Goal: Information Seeking & Learning: Learn about a topic

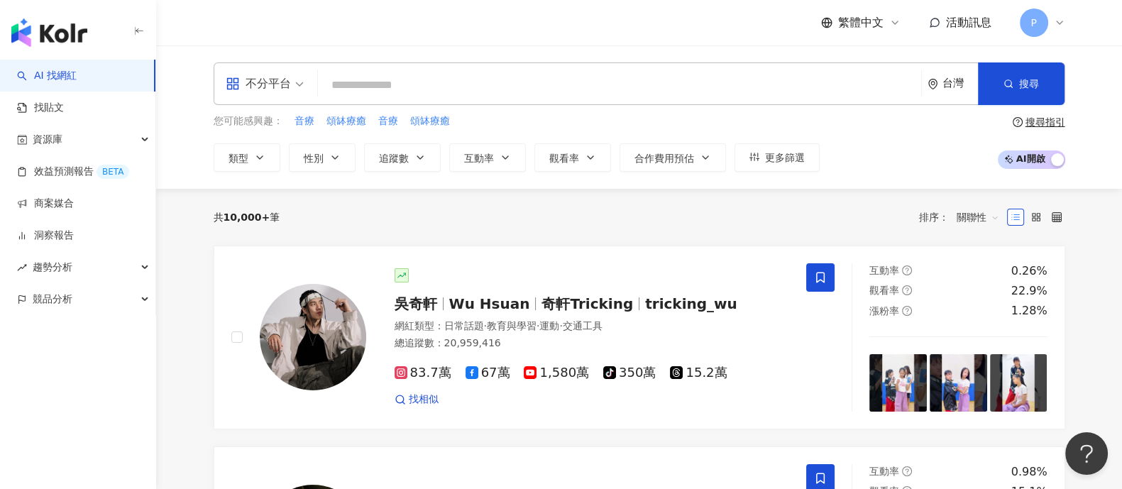
click at [416, 79] on input "search" at bounding box center [620, 85] width 592 height 27
click at [64, 115] on link "找貼文" at bounding box center [40, 108] width 47 height 14
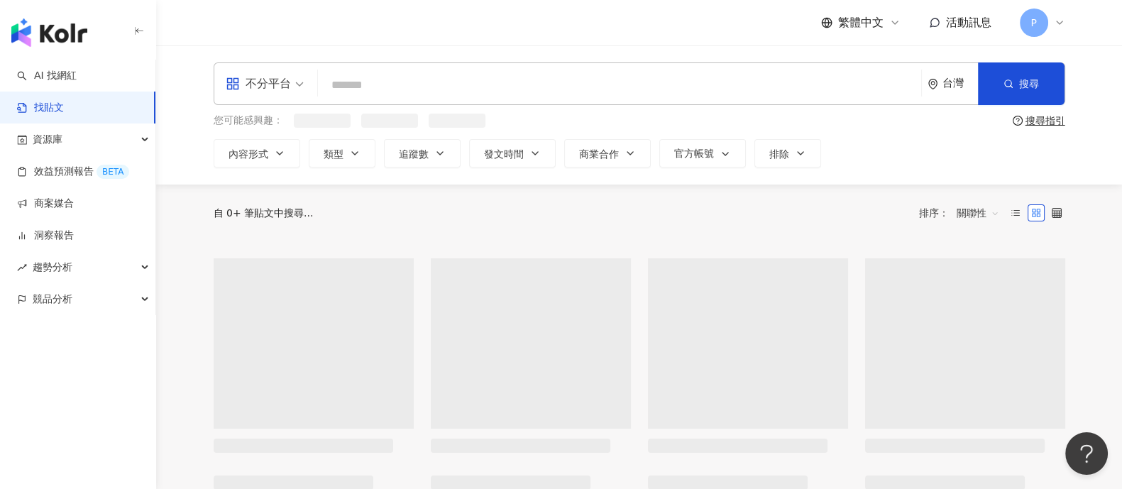
click at [468, 86] on input "search" at bounding box center [620, 85] width 592 height 31
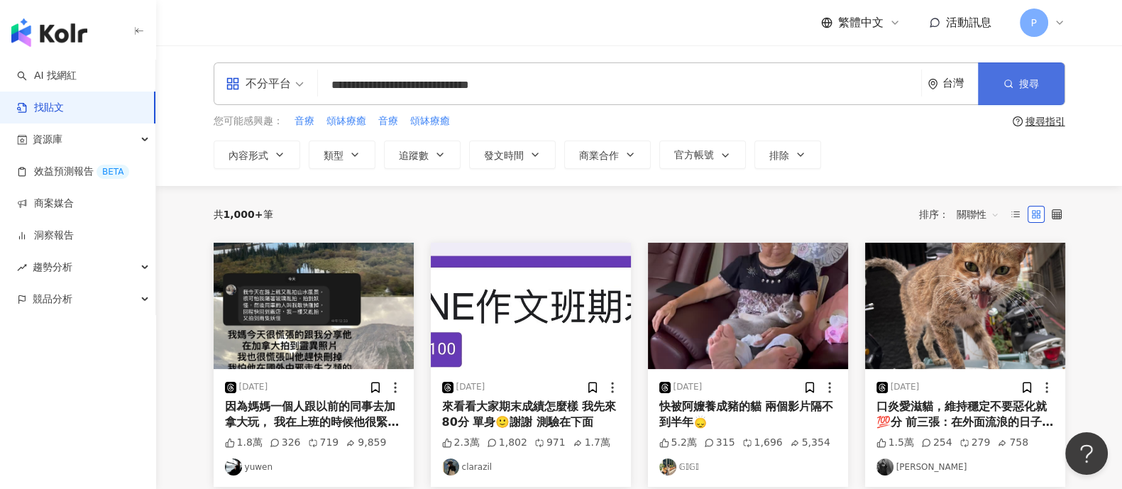
click at [1007, 82] on icon "button" at bounding box center [1009, 84] width 10 height 10
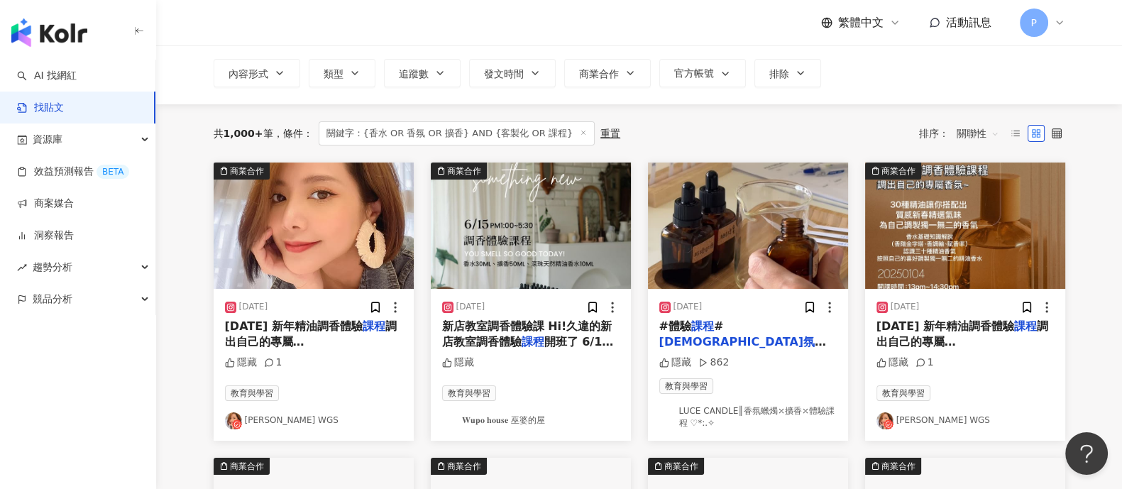
scroll to position [88, 0]
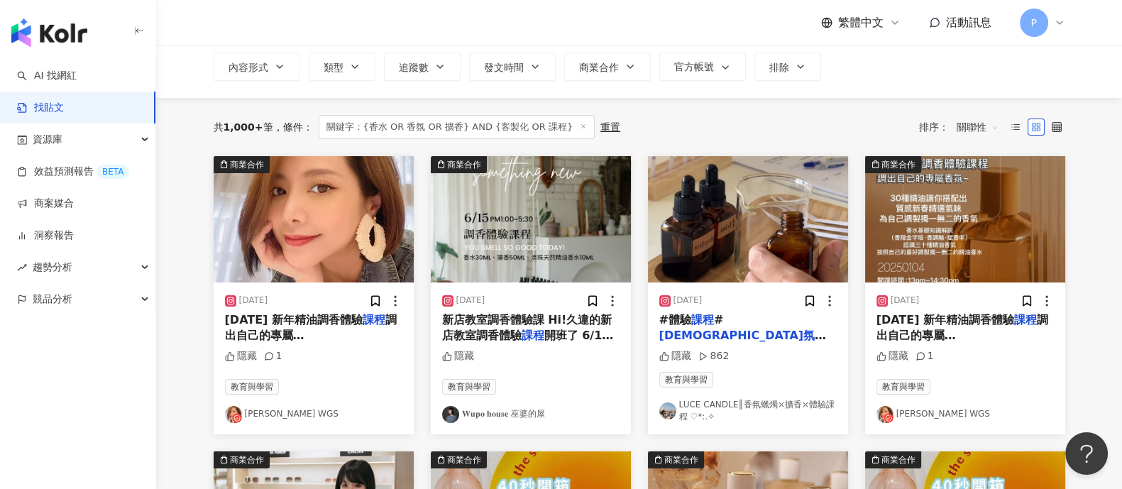
click at [363, 324] on mark "課程" at bounding box center [374, 319] width 23 height 13
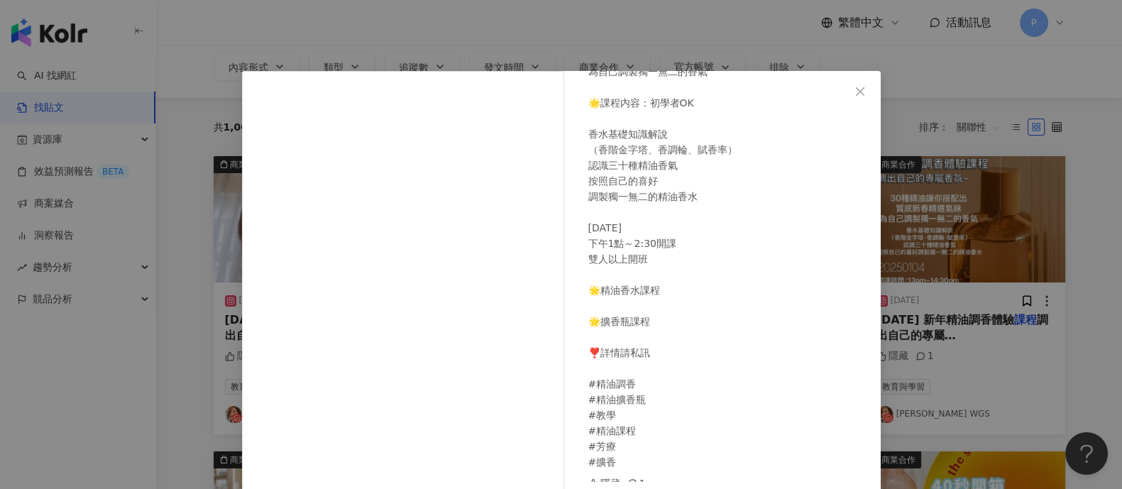
scroll to position [201, 0]
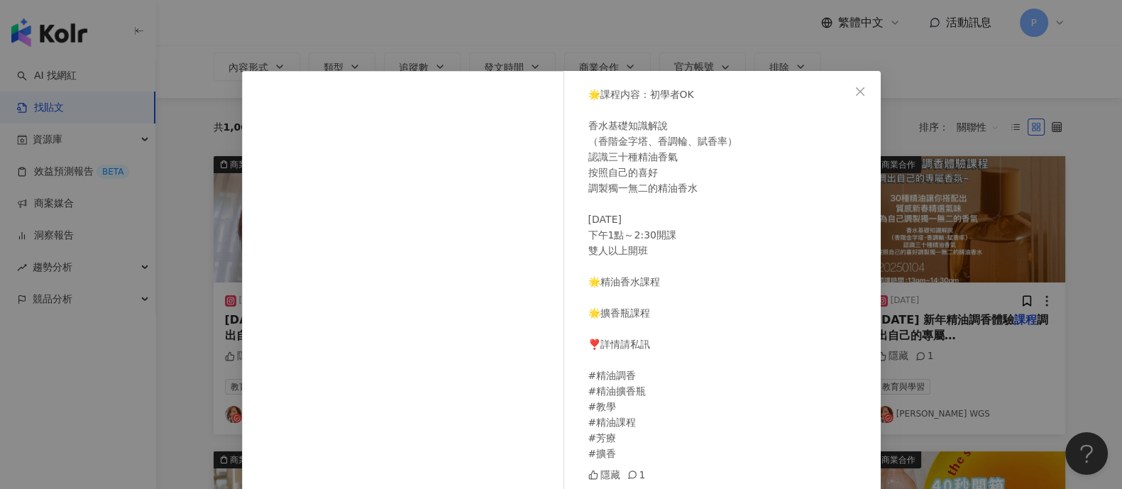
click at [1041, 331] on div "Mia 小米兒 WGS [DATE] [DATE] 新年精油調香體驗課程 調出自己的專屬香氛~ 新手體驗課 30種精油讓你搭配出 質感新春精選氣味 為自己調製…" at bounding box center [561, 244] width 1122 height 489
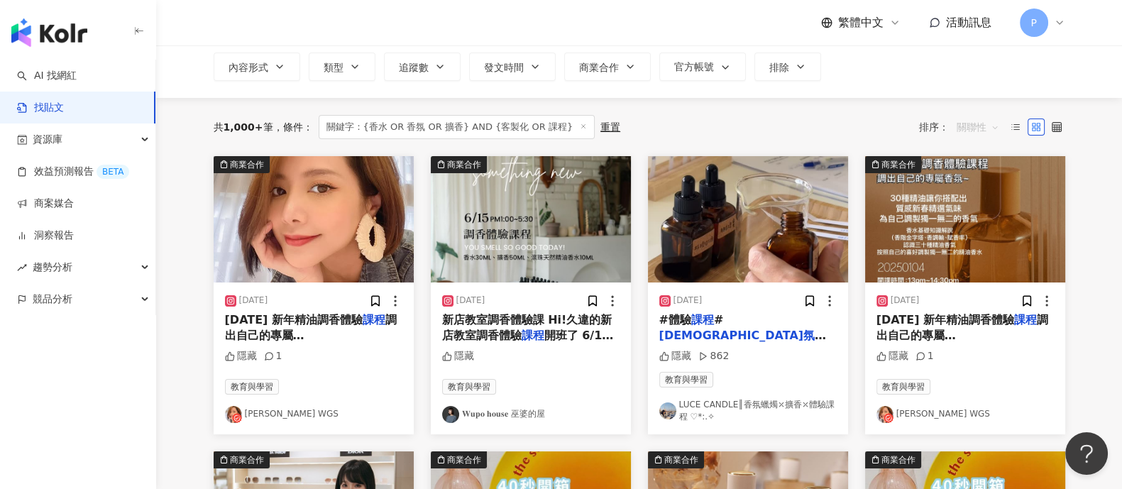
click at [981, 126] on span "關聯性" at bounding box center [978, 127] width 43 height 23
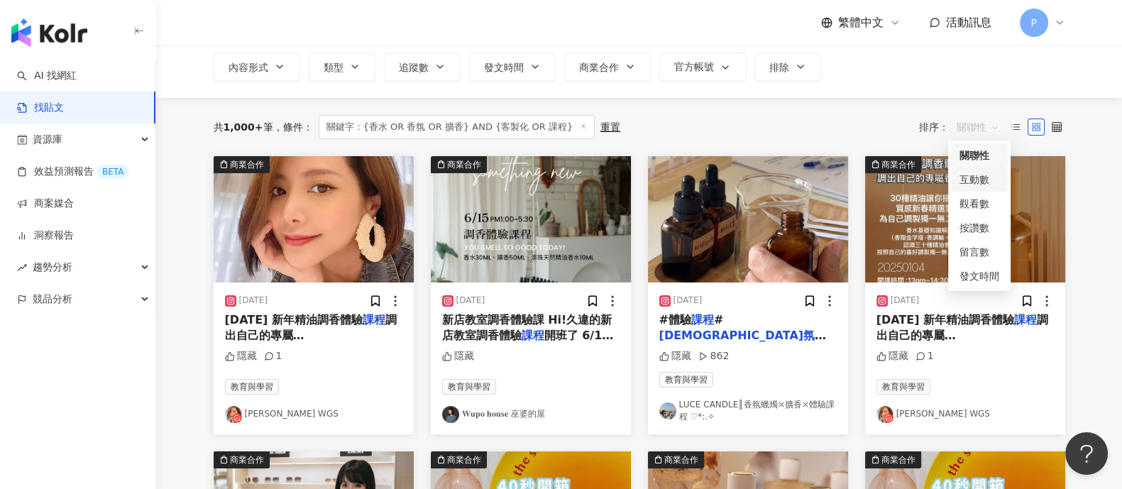
click at [982, 177] on div "互動數" at bounding box center [980, 180] width 40 height 16
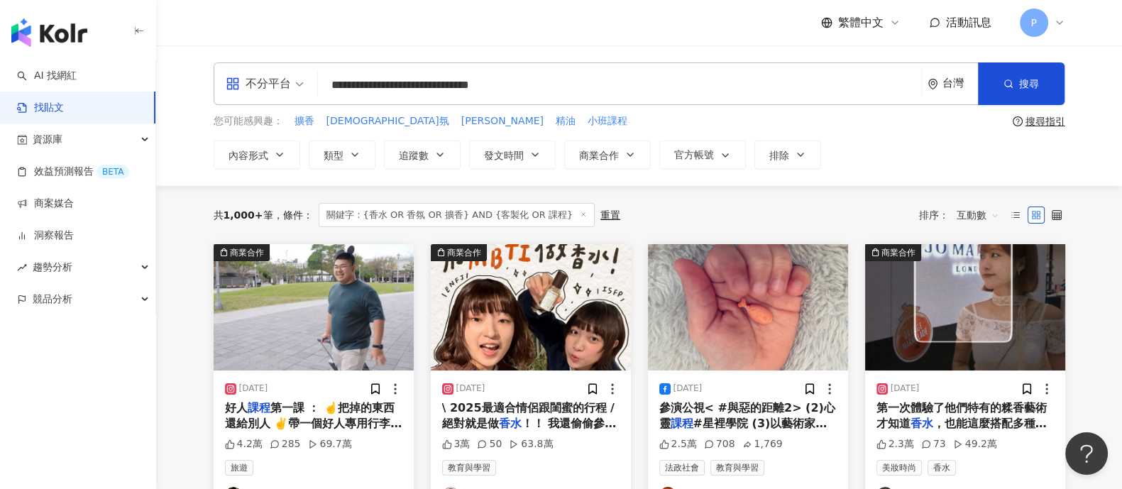
drag, startPoint x: 441, startPoint y: 87, endPoint x: 386, endPoint y: 90, distance: 55.5
click at [386, 90] on input "**********" at bounding box center [620, 85] width 592 height 31
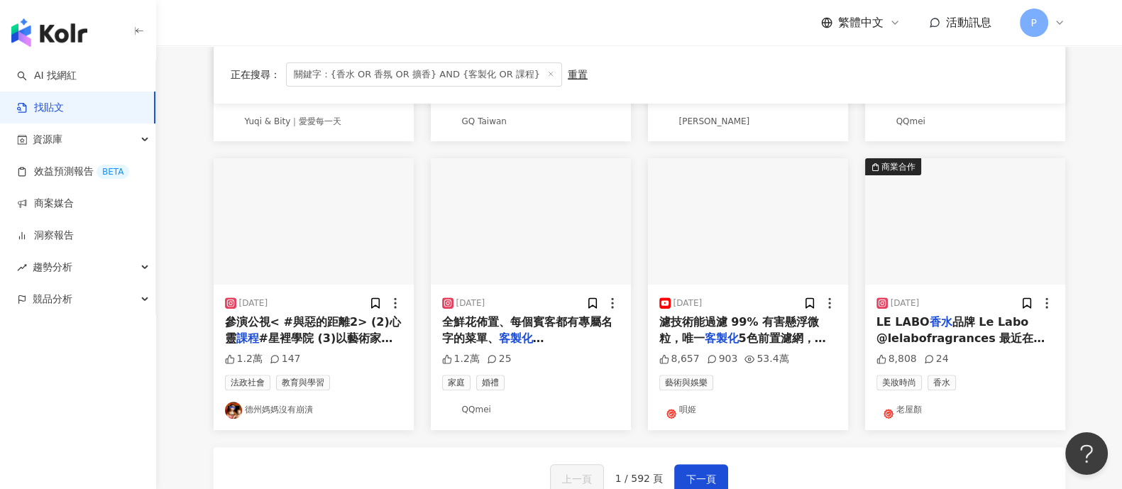
scroll to position [709, 0]
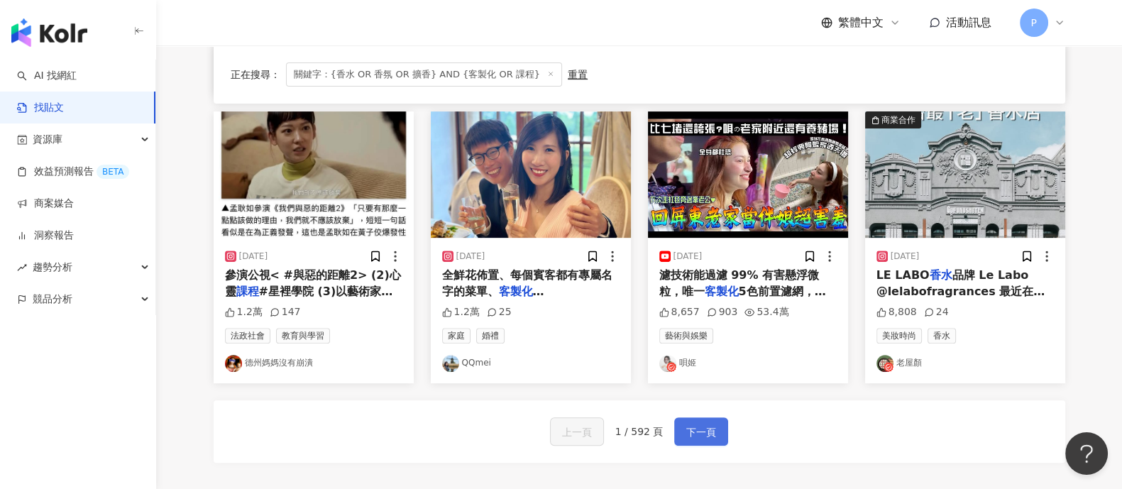
click at [706, 431] on span "下一頁" at bounding box center [701, 432] width 30 height 17
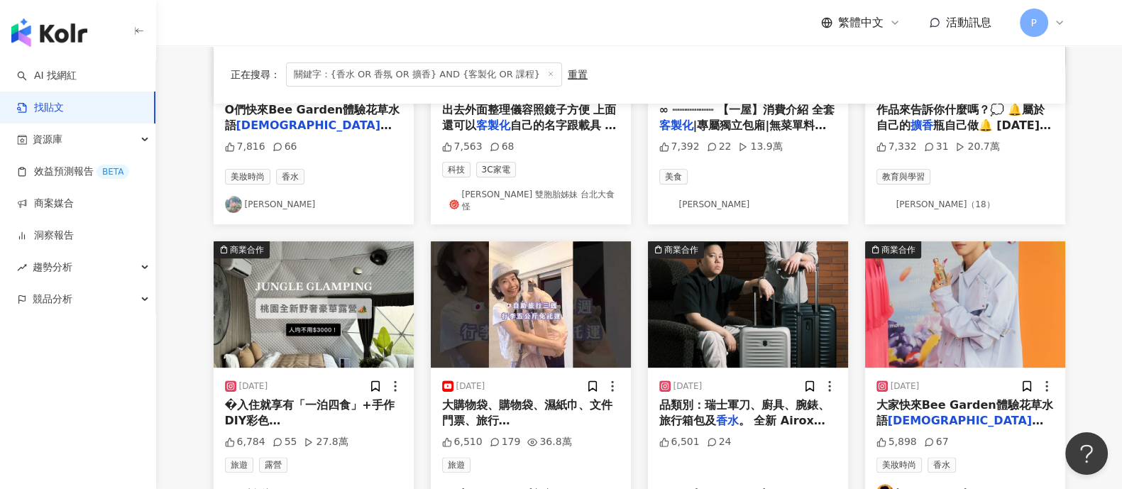
scroll to position [675, 0]
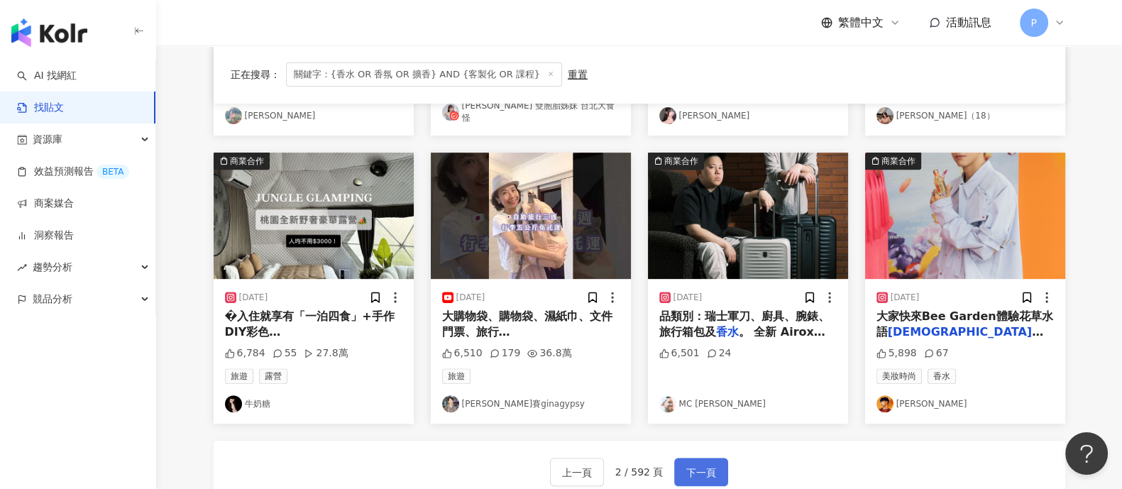
click at [697, 464] on span "下一頁" at bounding box center [701, 472] width 30 height 17
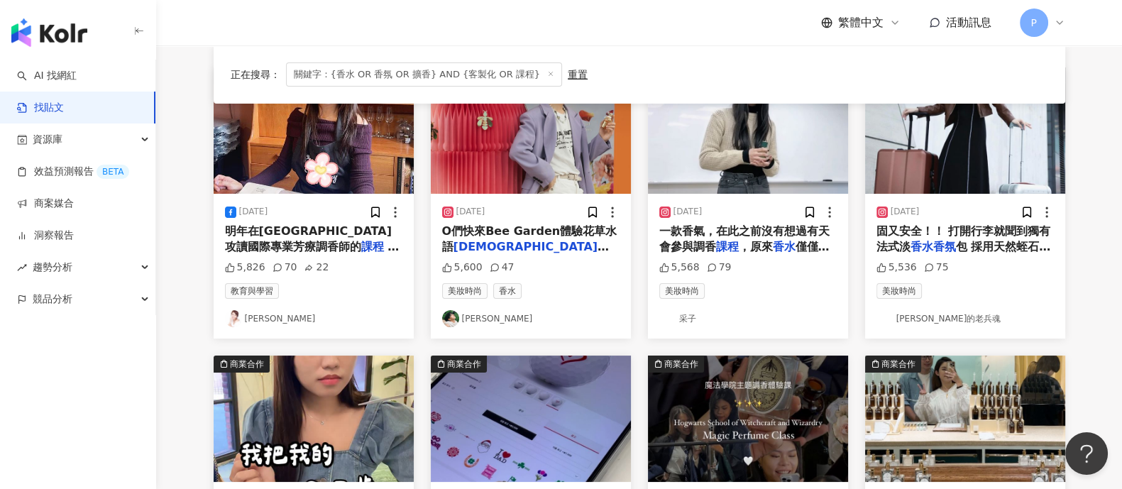
scroll to position [88, 0]
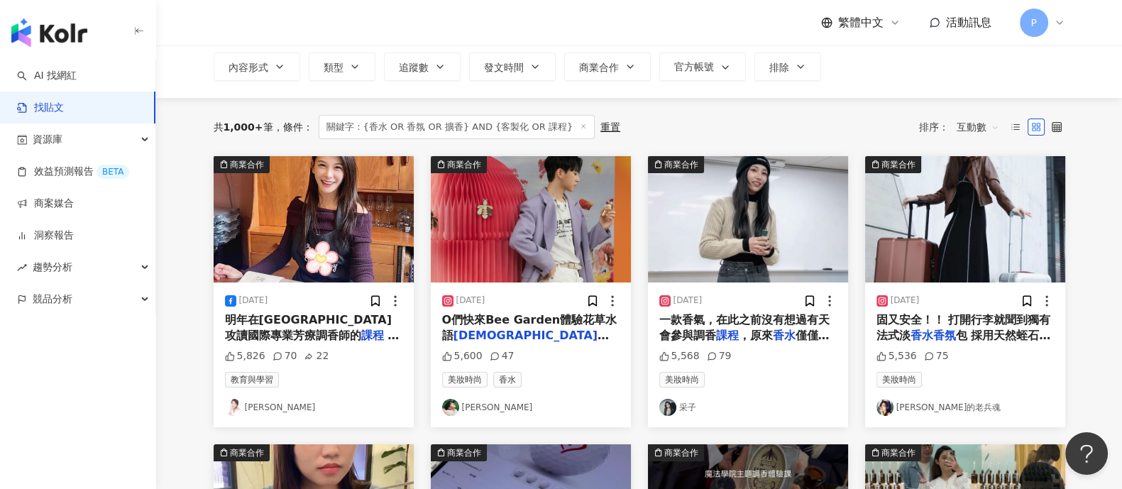
drag, startPoint x: 745, startPoint y: 328, endPoint x: 578, endPoint y: 332, distance: 166.1
click at [578, 344] on span "繫繩服務 打造你" at bounding box center [527, 358] width 170 height 29
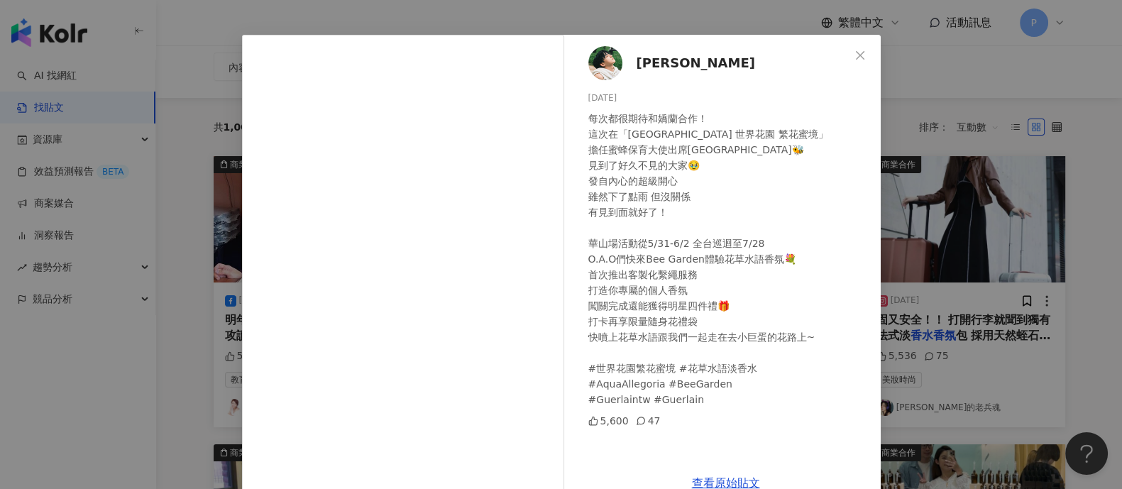
scroll to position [67, 0]
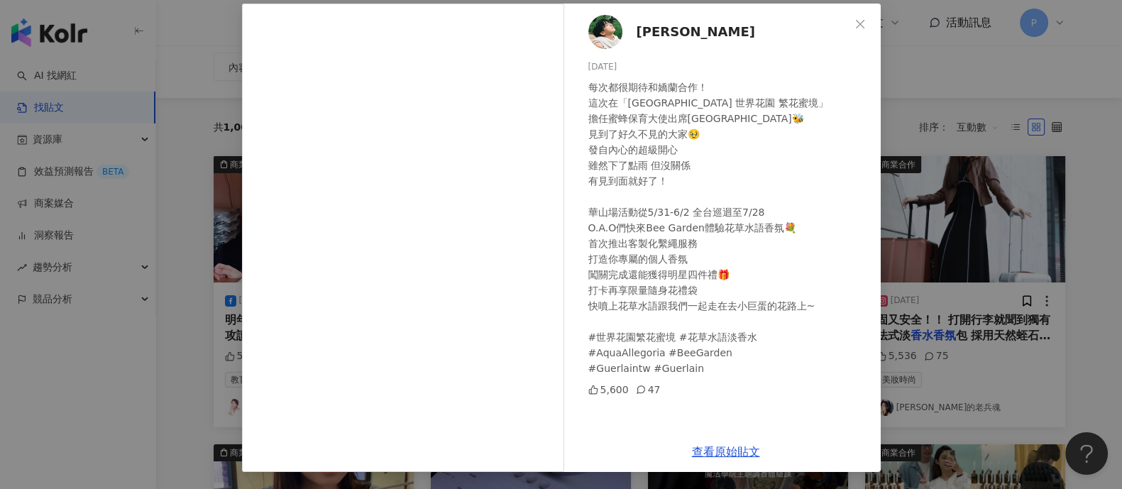
click at [1013, 300] on div "[PERSON_NAME] [DATE] 每次都很期待和嬌蘭合作！ 這次在「[GEOGRAPHIC_DATA] 世界花園 繁花蜜境」 擔任蜜蜂保育大使出席[G…" at bounding box center [561, 244] width 1122 height 489
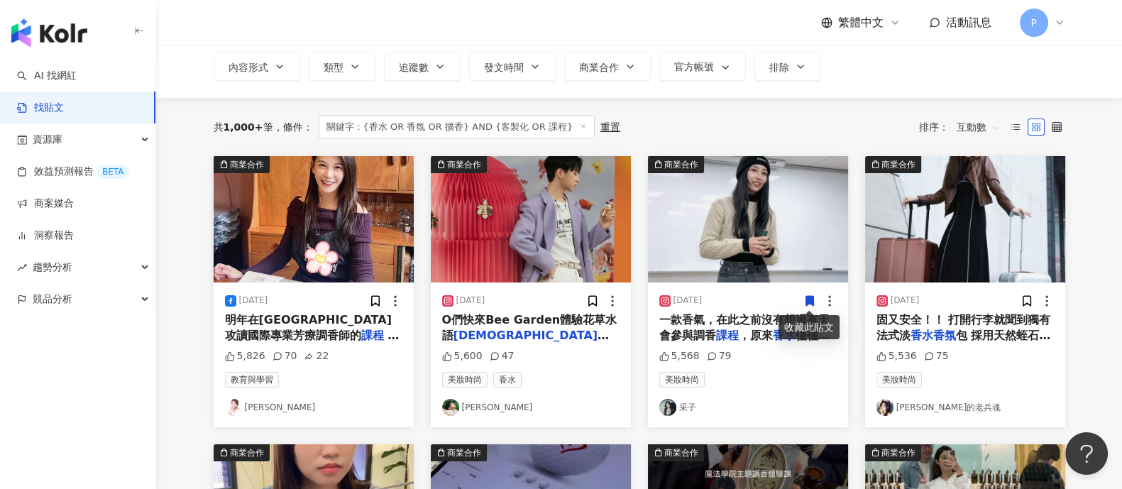
click at [573, 319] on span "O們快來Bee Garden體驗花草水語" at bounding box center [529, 327] width 175 height 29
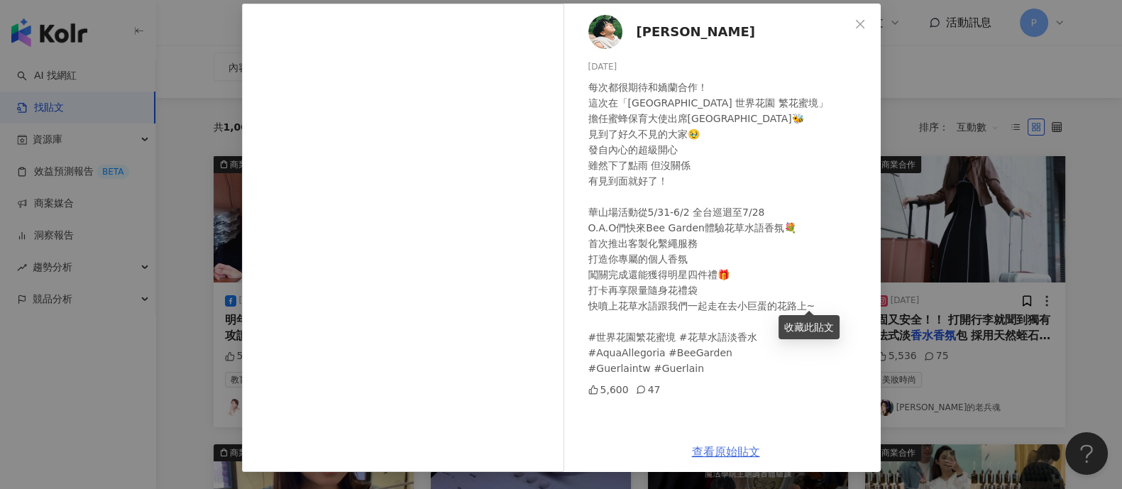
click at [699, 451] on link "查看原始貼文" at bounding box center [726, 451] width 68 height 13
click at [190, 178] on div "[PERSON_NAME] [DATE] 每次都很期待和嬌蘭合作！ 這次在「[GEOGRAPHIC_DATA] 世界花園 繁花蜜境」 擔任蜜蜂保育大使出席[G…" at bounding box center [561, 244] width 1122 height 489
click at [855, 28] on icon "close" at bounding box center [860, 23] width 11 height 11
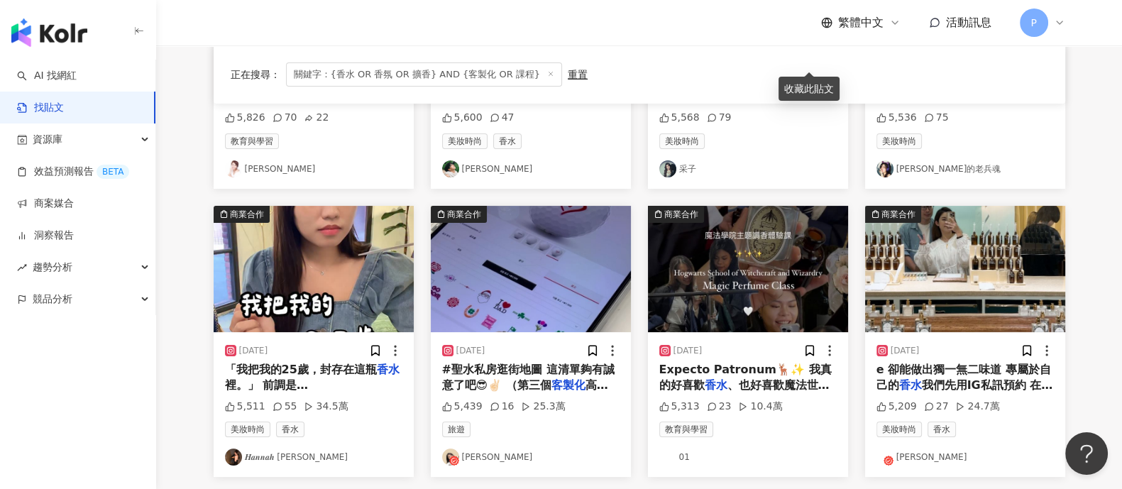
scroll to position [354, 0]
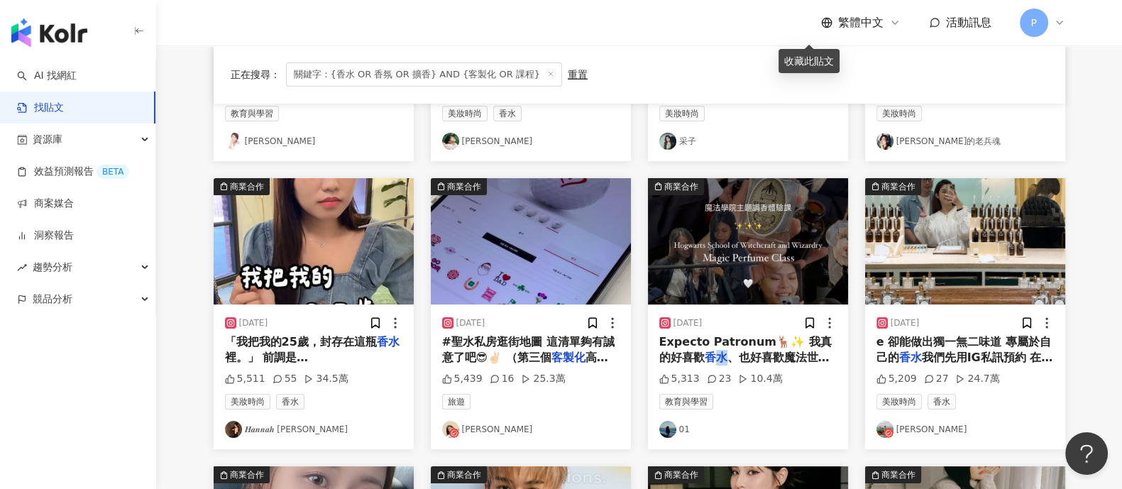
click at [710, 352] on mark "香水" at bounding box center [716, 357] width 23 height 13
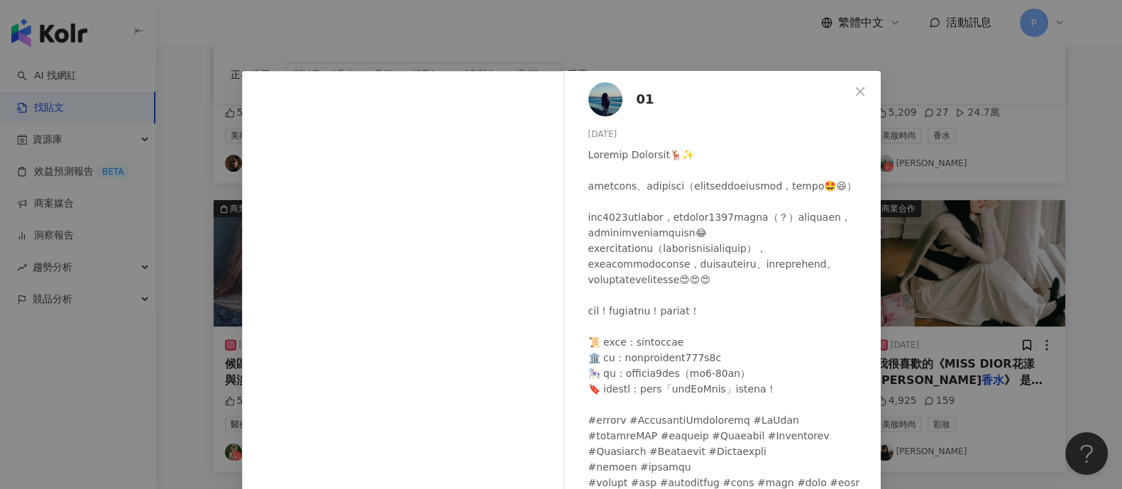
scroll to position [147, 0]
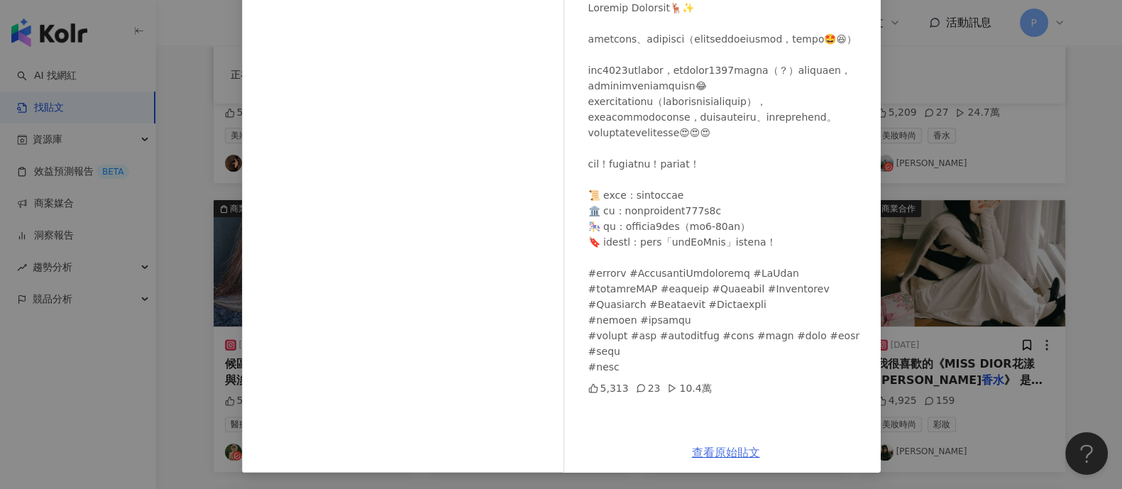
click at [721, 449] on link "查看原始貼文" at bounding box center [726, 452] width 68 height 13
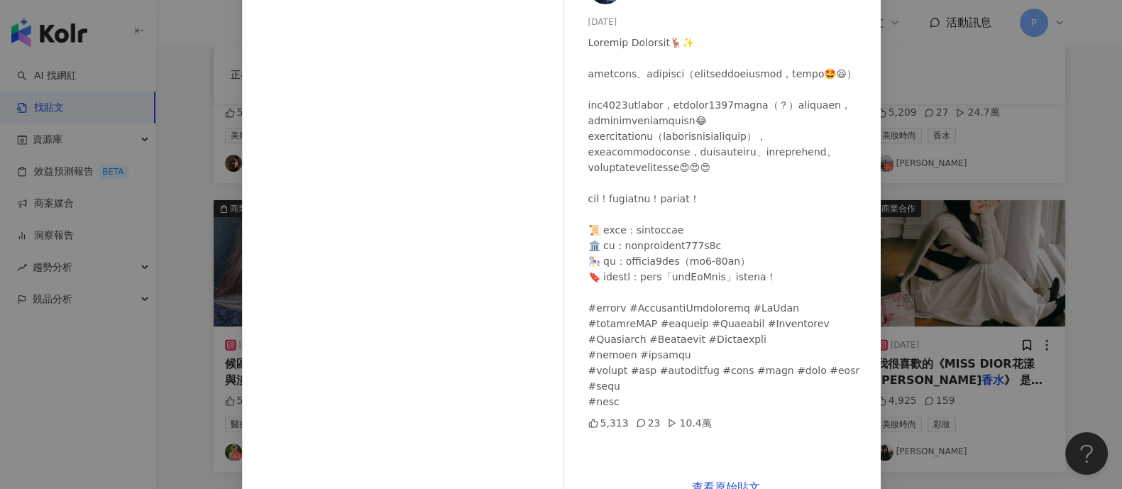
scroll to position [58, 0]
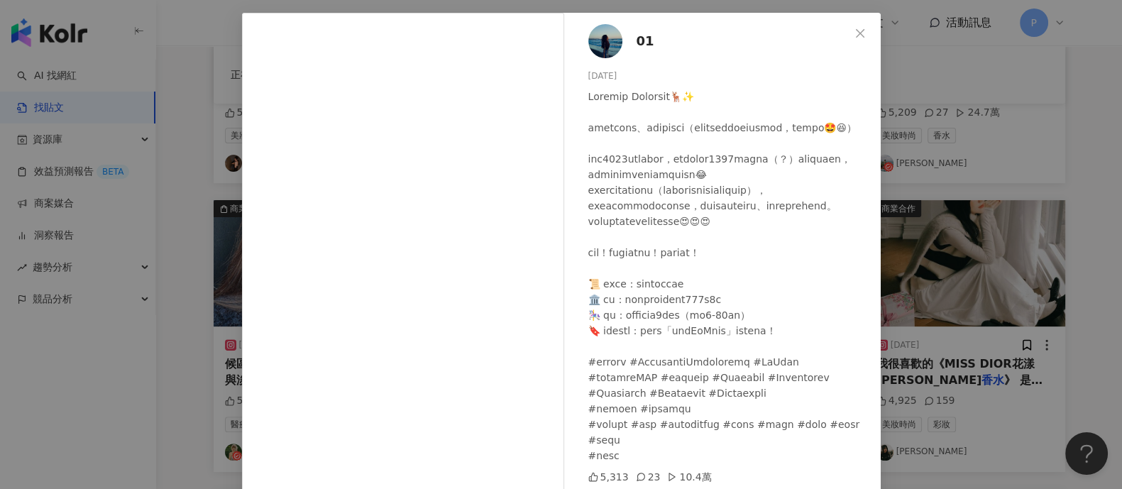
click at [1010, 226] on div "01 [DATE] 5,313 23 10.4萬 查看原始貼文" at bounding box center [561, 244] width 1122 height 489
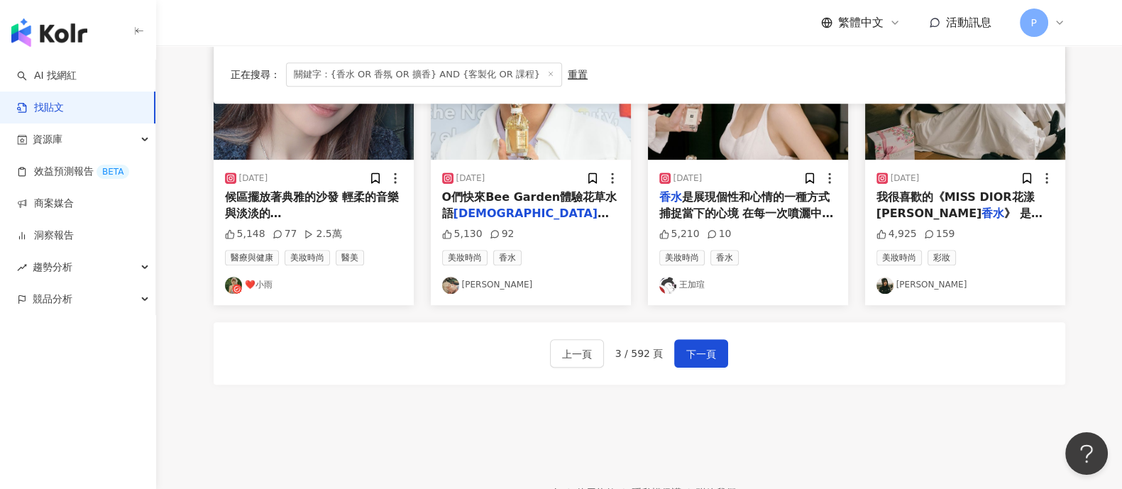
scroll to position [798, 0]
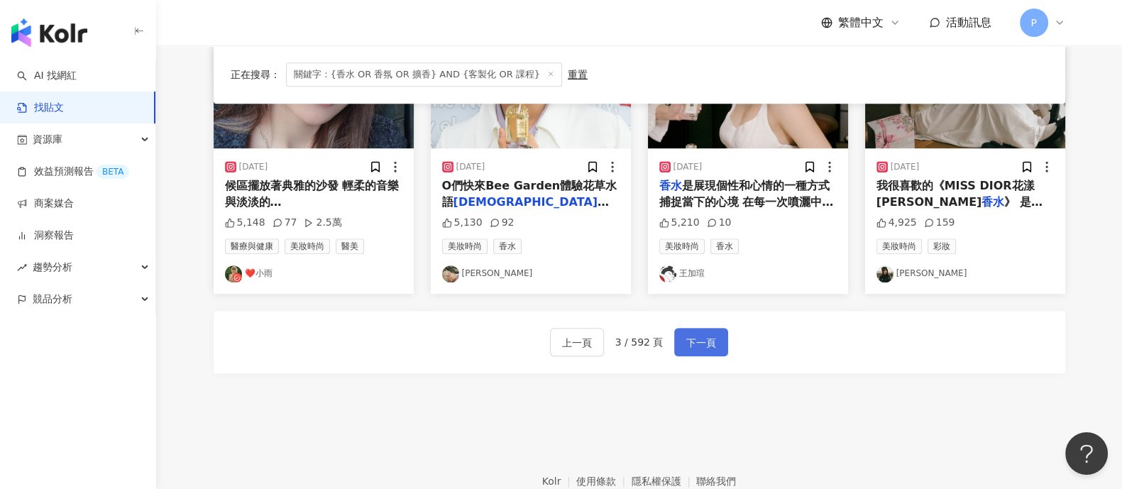
click at [719, 340] on button "下一頁" at bounding box center [701, 342] width 54 height 28
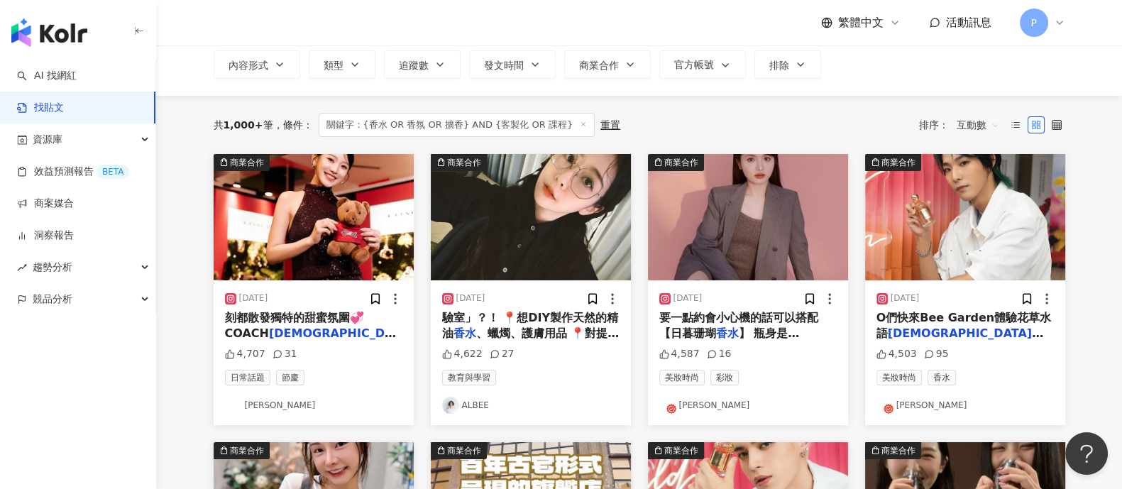
scroll to position [88, 0]
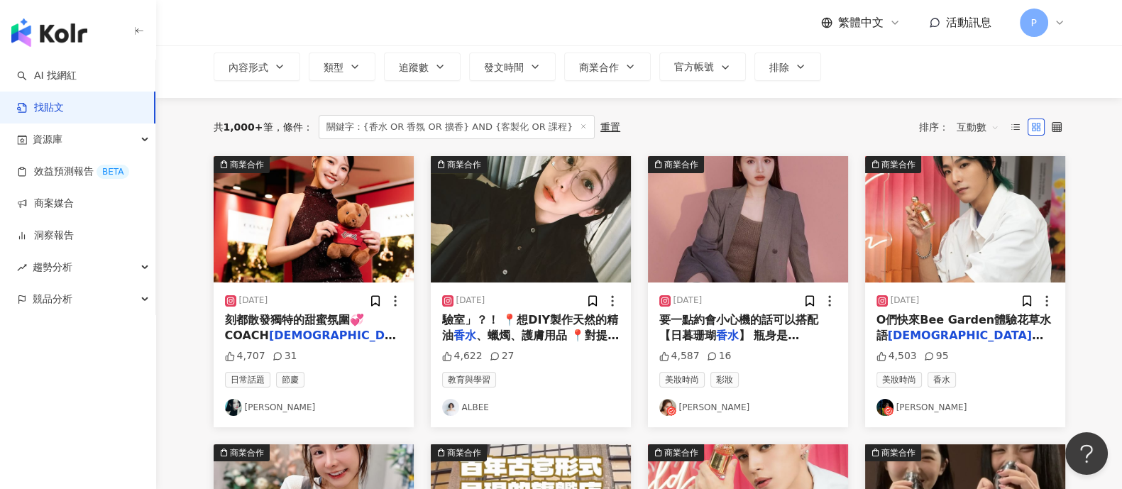
drag, startPoint x: 529, startPoint y: 339, endPoint x: 478, endPoint y: 331, distance: 50.9
click at [476, 335] on span "、蠟燭、護膚用品 📍對提升生活品質" at bounding box center [530, 343] width 177 height 29
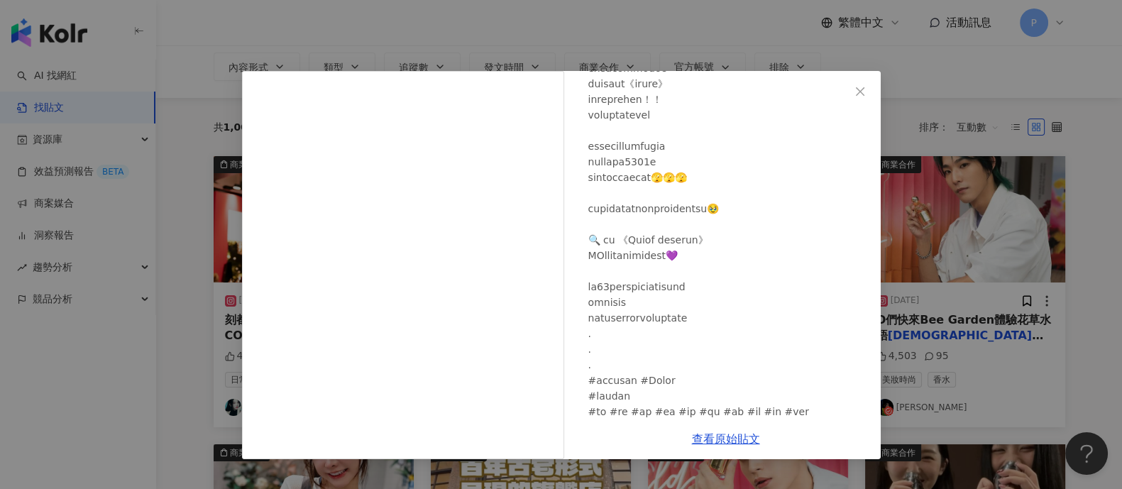
scroll to position [207, 0]
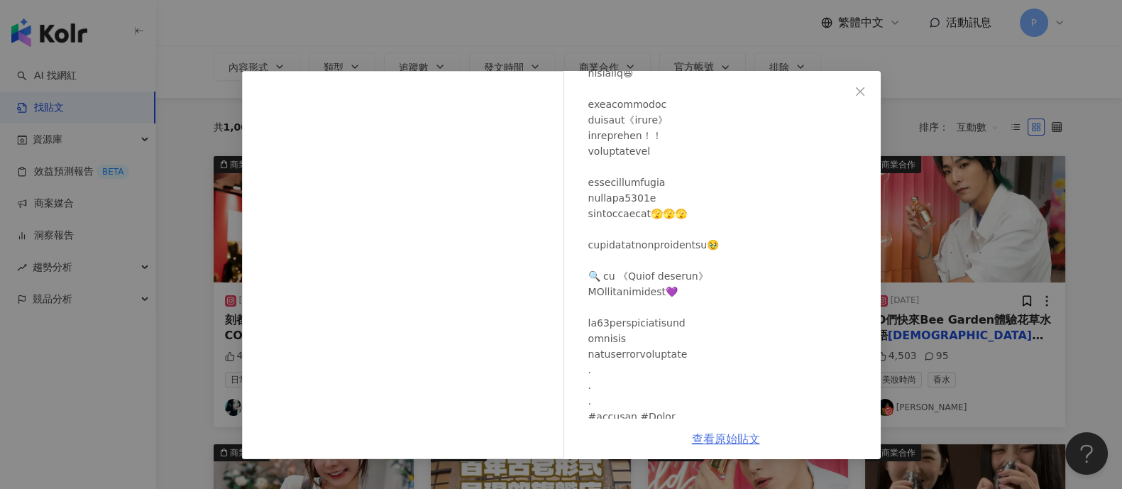
click at [739, 439] on link "查看原始貼文" at bounding box center [726, 438] width 68 height 13
click at [201, 61] on div "ALBEE [DATE] 4,622 27 查看原始貼文" at bounding box center [561, 244] width 1122 height 489
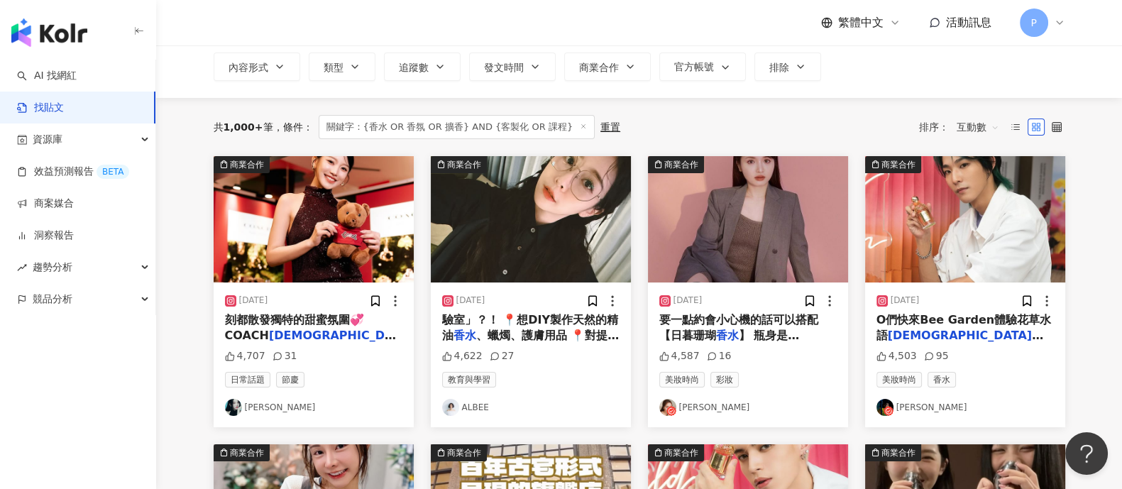
scroll to position [0, 0]
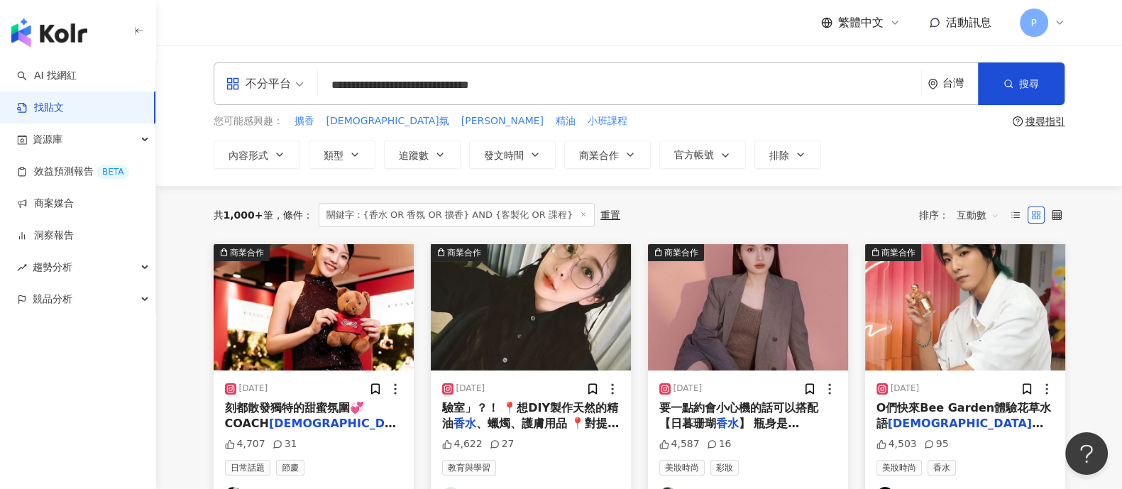
drag, startPoint x: 569, startPoint y: 86, endPoint x: 114, endPoint y: 97, distance: 455.1
click at [1024, 87] on span "搜尋" at bounding box center [1029, 83] width 20 height 11
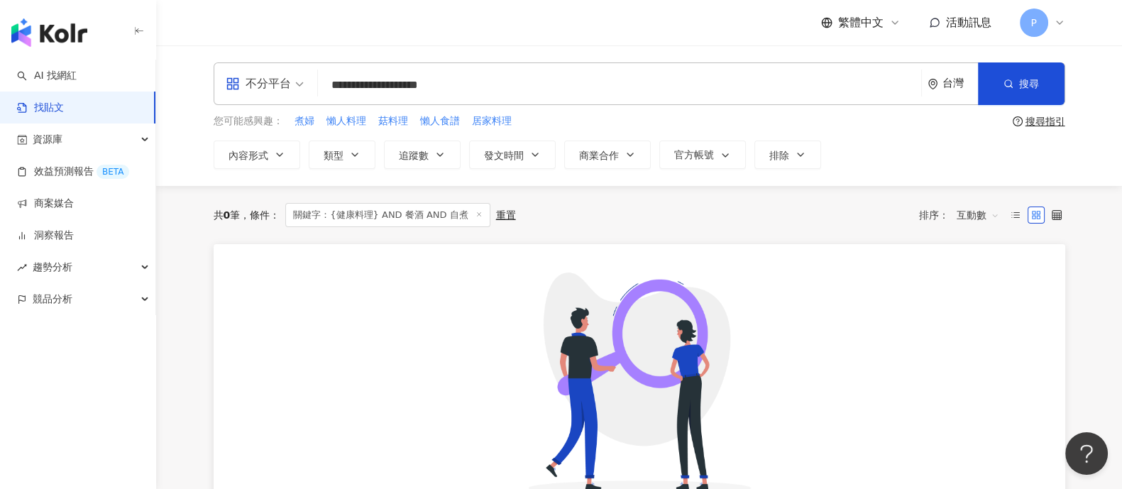
click at [378, 84] on input "**********" at bounding box center [620, 85] width 592 height 31
click at [1026, 81] on span "搜尋" at bounding box center [1029, 83] width 20 height 11
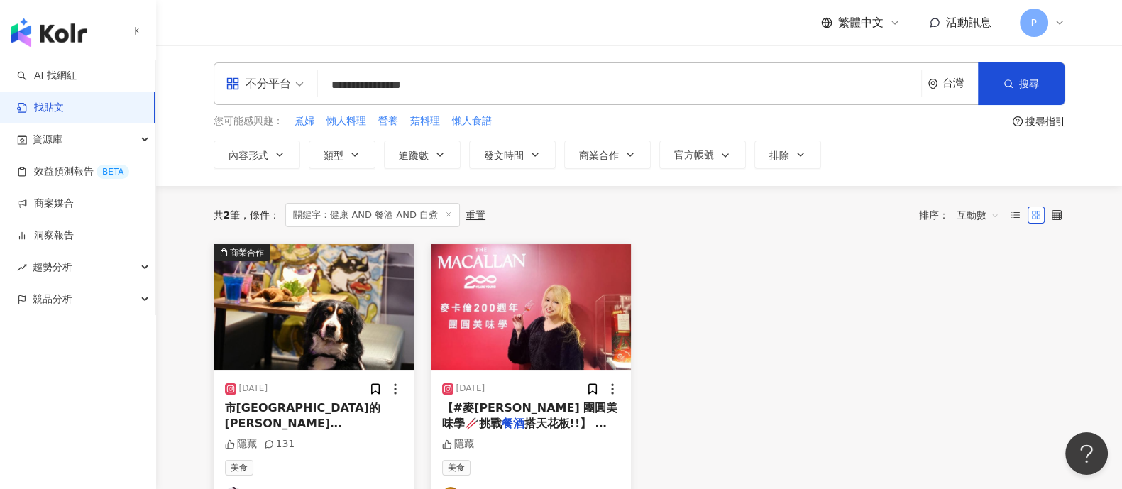
drag, startPoint x: 571, startPoint y: 94, endPoint x: 642, endPoint y: 101, distance: 71.3
click at [630, 100] on div "**********" at bounding box center [640, 83] width 852 height 43
click at [1028, 90] on button "搜尋" at bounding box center [1021, 83] width 87 height 43
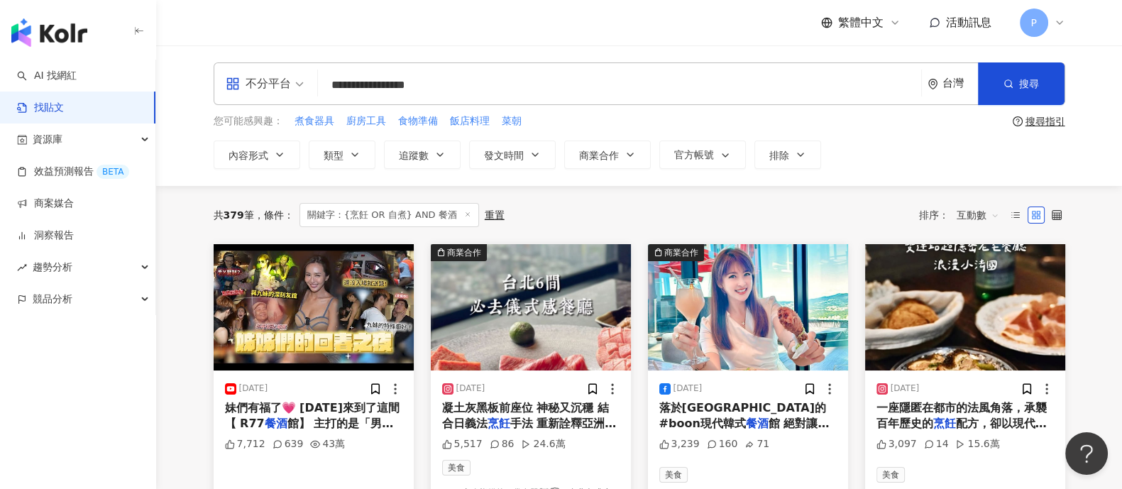
click at [593, 79] on input "**********" at bounding box center [620, 85] width 592 height 31
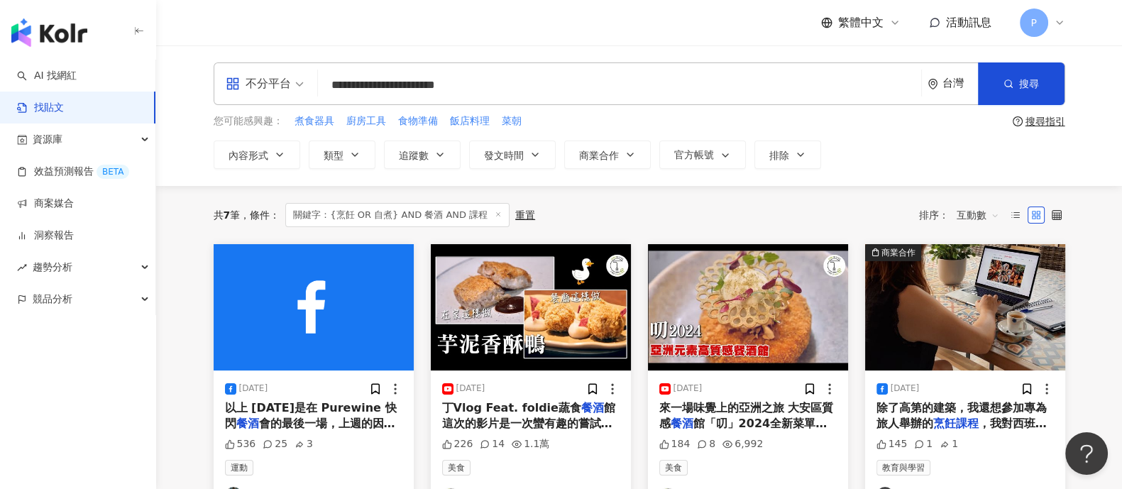
click at [396, 84] on input "**********" at bounding box center [620, 85] width 592 height 31
drag, startPoint x: 408, startPoint y: 84, endPoint x: 453, endPoint y: 89, distance: 44.9
click at [453, 89] on input "**********" at bounding box center [620, 85] width 592 height 31
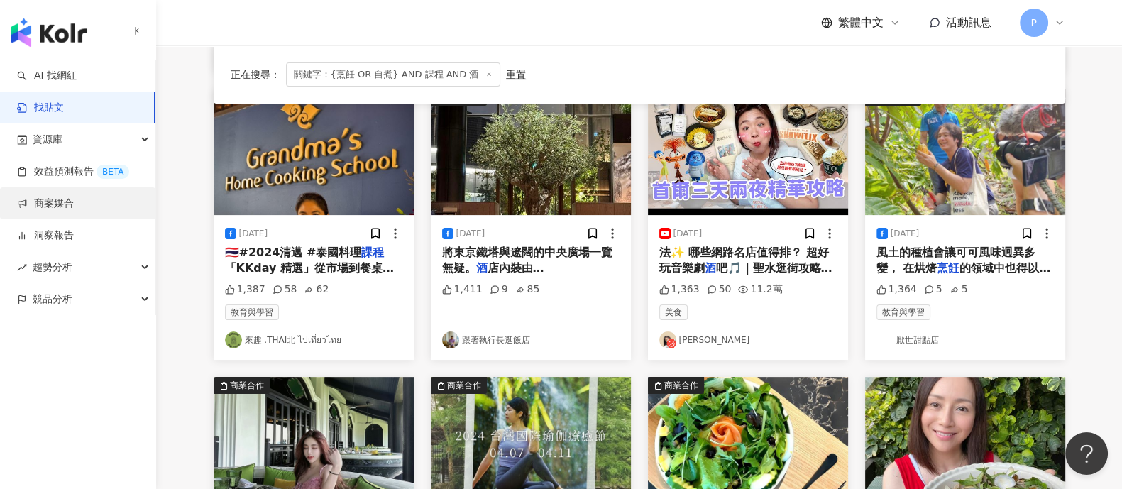
scroll to position [620, 0]
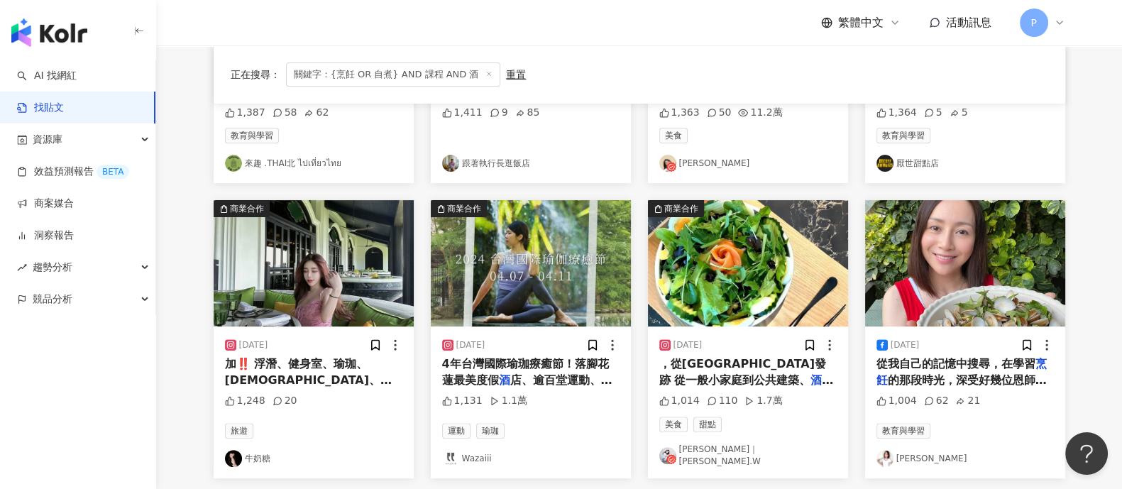
drag, startPoint x: 715, startPoint y: 370, endPoint x: 1087, endPoint y: 375, distance: 372.0
click at [1092, 375] on div "正在搜尋 ： 關鍵字：{烹飪 OR 自煮} AND 課程 AND 酒 重置 排序： 互動數 [DATE] AGOYA ナゴヤ、輪輪1976 和食茶 酒 駅、燒…" at bounding box center [639, 80] width 908 height 1028
click at [763, 389] on span "店、大型建築 都能看到他們的蹤跡～ ⁡" at bounding box center [746, 403] width 175 height 29
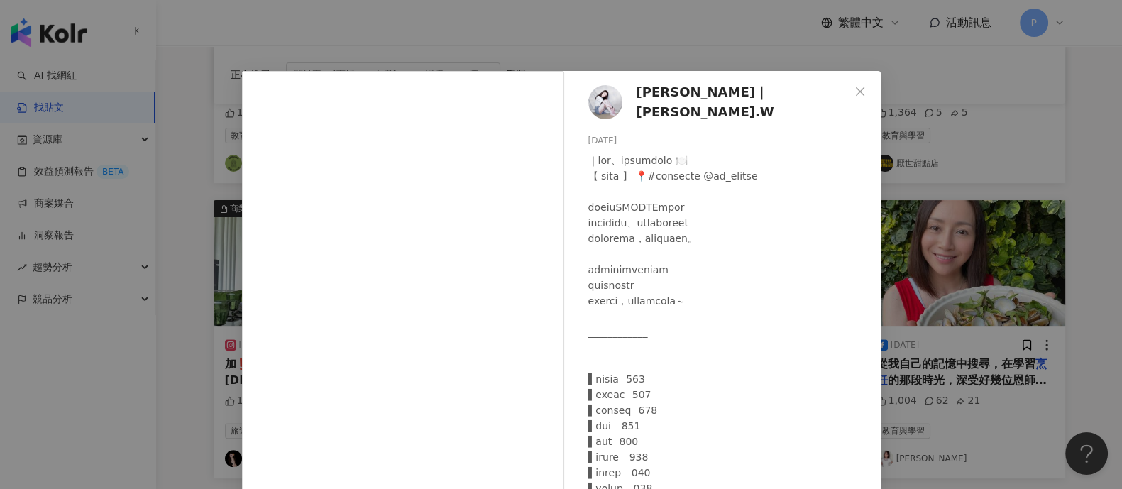
drag, startPoint x: 1008, startPoint y: 326, endPoint x: 1007, endPoint y: 334, distance: 8.5
click at [1008, 324] on div "[PERSON_NAME]｜[PERSON_NAME].W [DATE] 1,014 110 1.7萬 查看原始貼文" at bounding box center [561, 244] width 1122 height 489
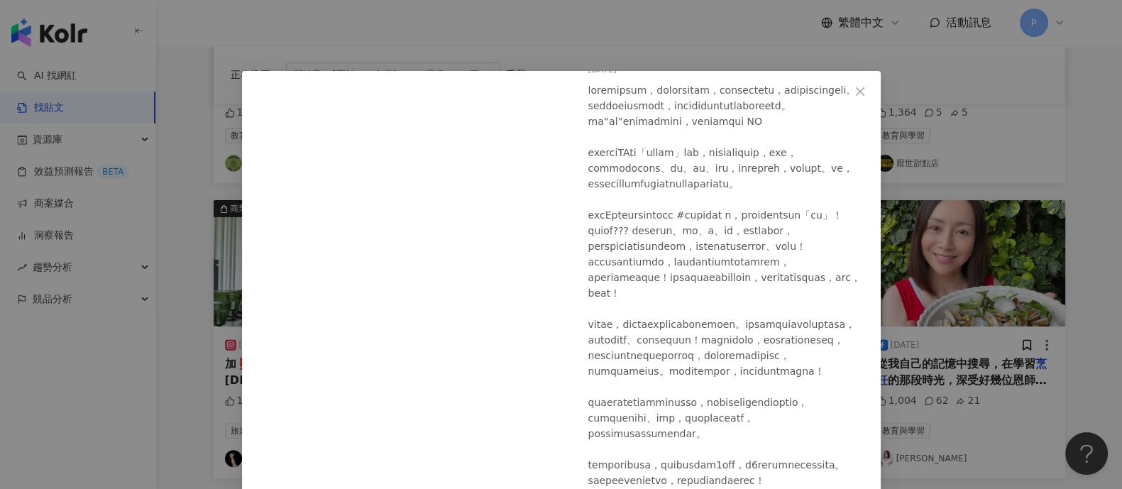
scroll to position [177, 0]
click at [923, 264] on div "[PERSON_NAME][DATE] 1,004 62 21 查看原始貼文" at bounding box center [561, 244] width 1122 height 489
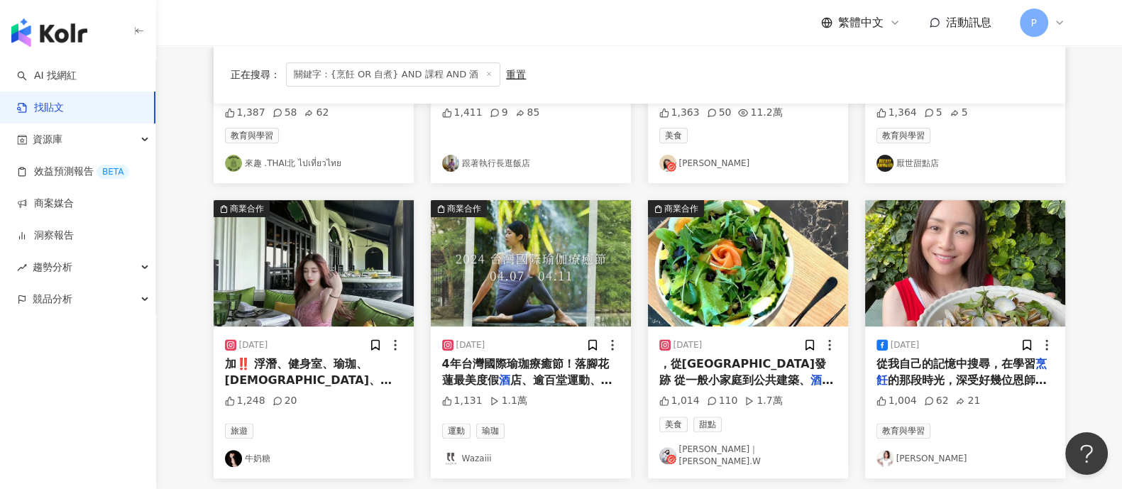
scroll to position [874, 0]
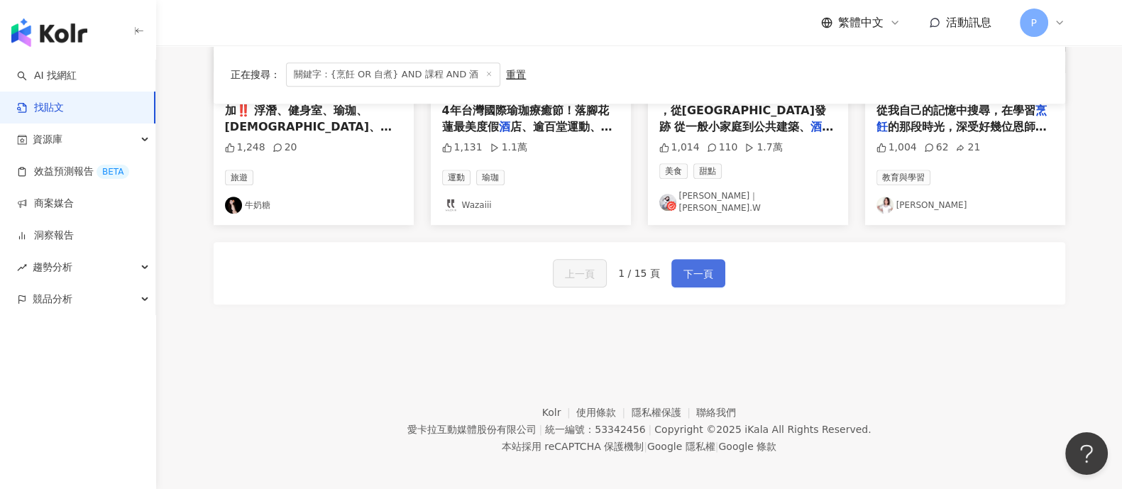
click at [693, 274] on button "下一頁" at bounding box center [698, 273] width 54 height 28
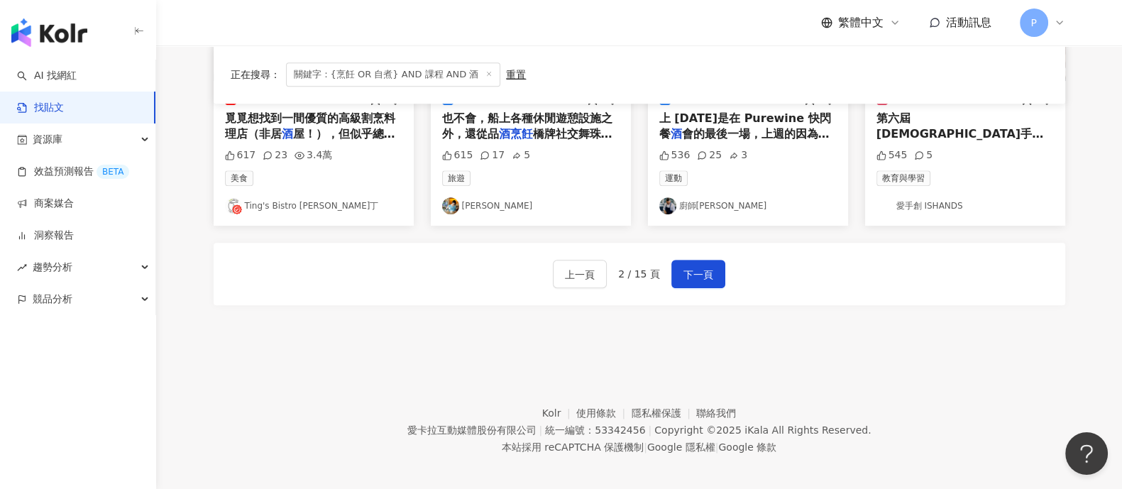
scroll to position [696, 0]
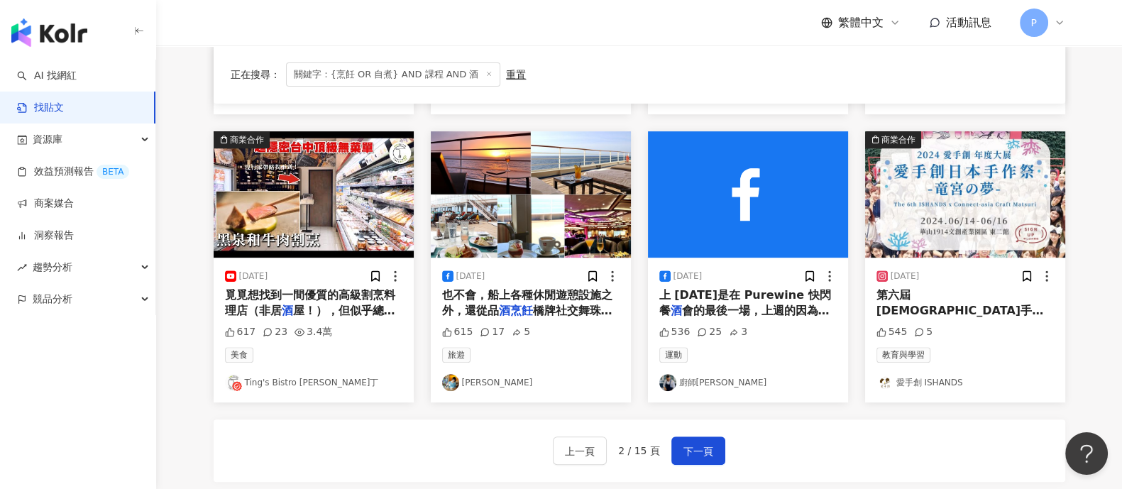
click at [554, 304] on span "橋牌社交舞珠寶與藝術鑑賞" at bounding box center [527, 318] width 170 height 29
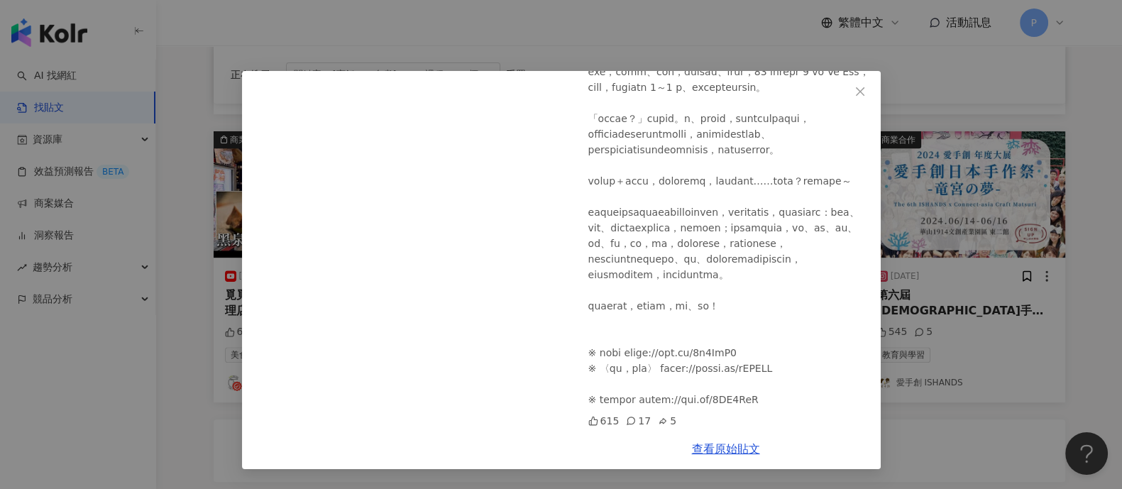
scroll to position [177, 0]
click at [943, 314] on div "[PERSON_NAME][DATE] 615 17 5 查看原始貼文" at bounding box center [561, 244] width 1122 height 489
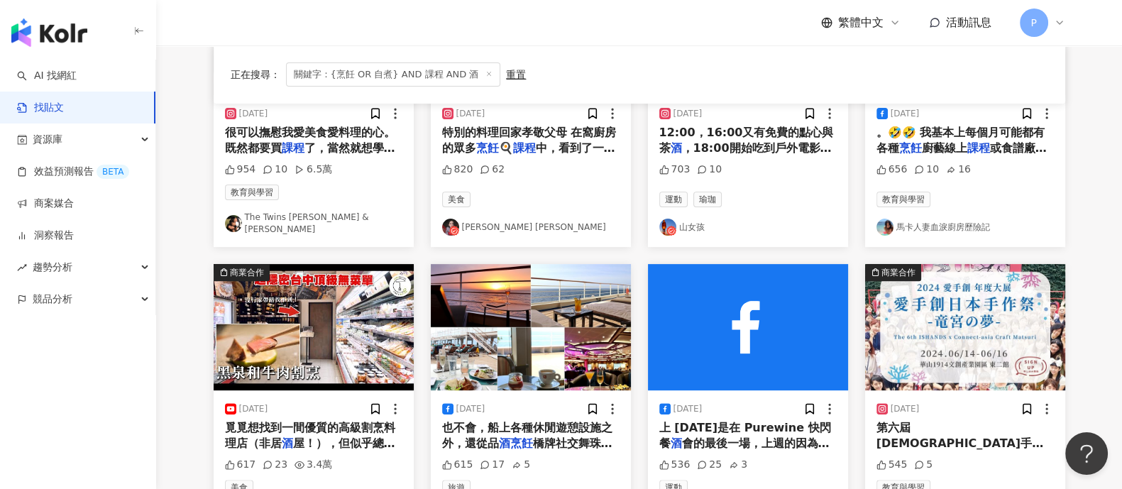
scroll to position [341, 0]
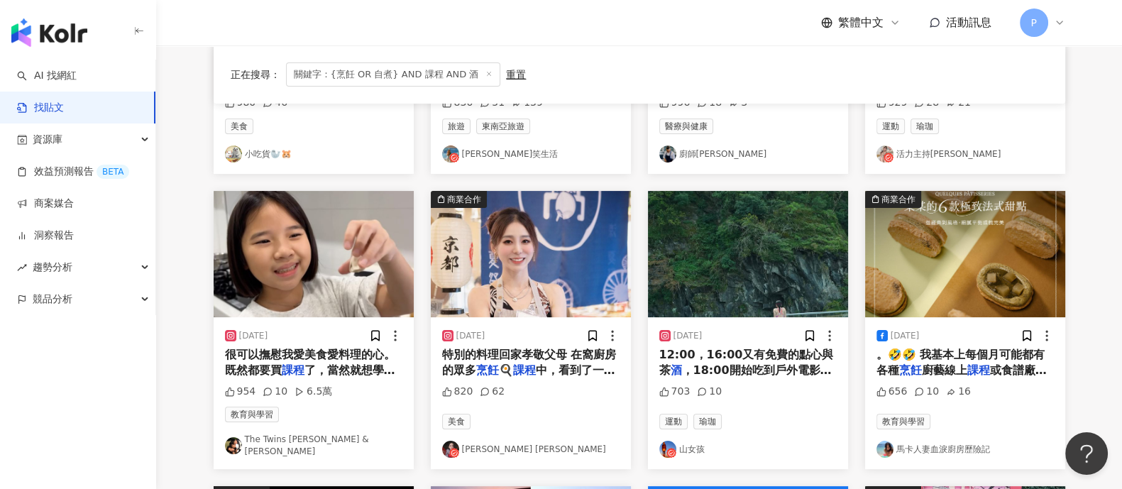
click at [534, 349] on span "特別的料理回家孝敬父母 在窩廚房的眾多" at bounding box center [529, 362] width 175 height 29
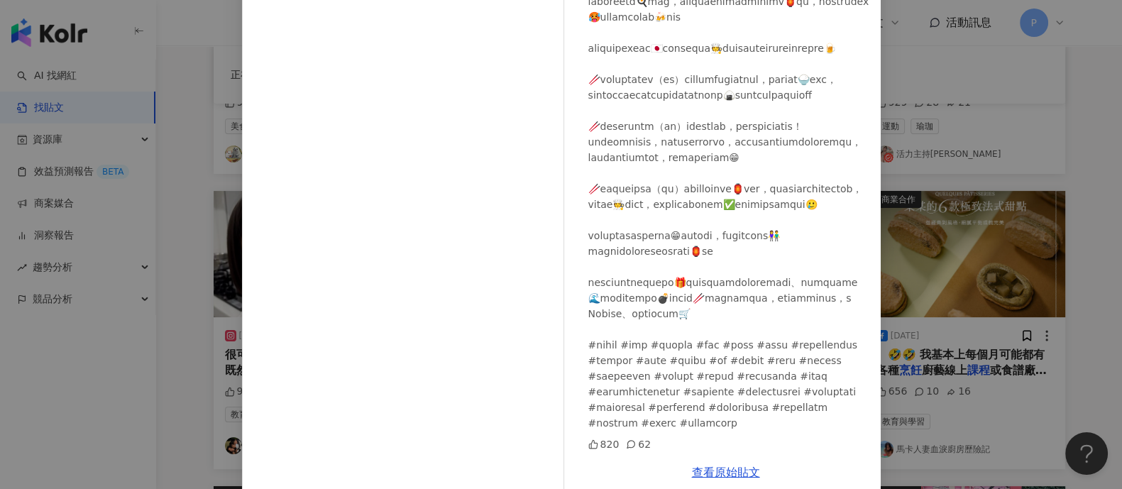
scroll to position [147, 0]
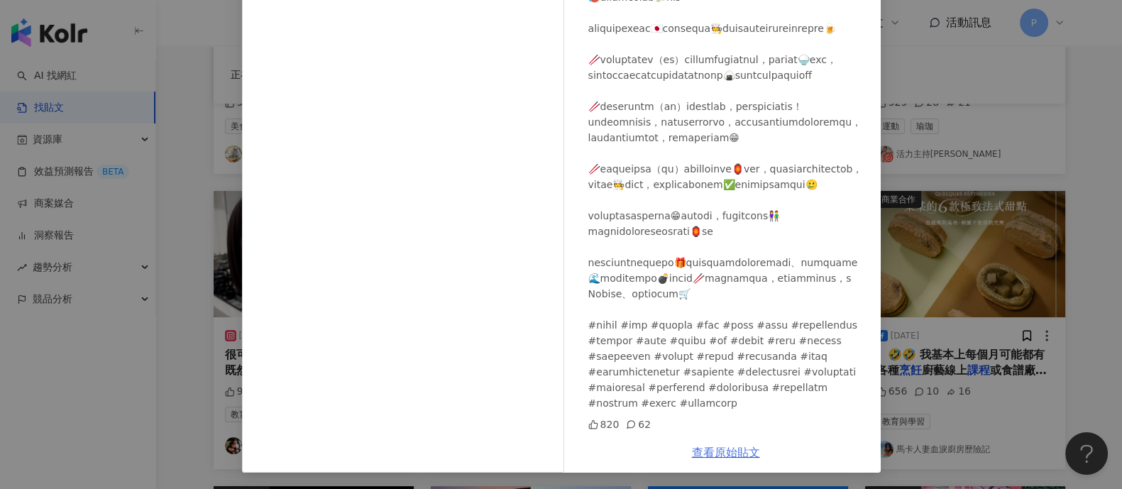
click at [714, 451] on link "查看原始貼文" at bounding box center [726, 452] width 68 height 13
click at [117, 185] on div "[PERSON_NAME] [PERSON_NAME] [DATE] 820 62 查看原始貼文" at bounding box center [561, 244] width 1122 height 489
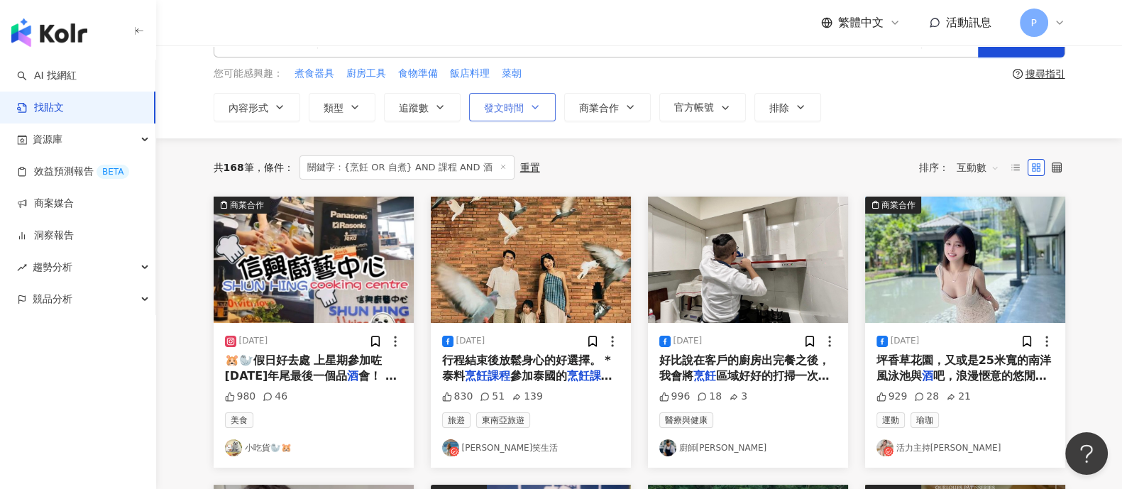
scroll to position [0, 0]
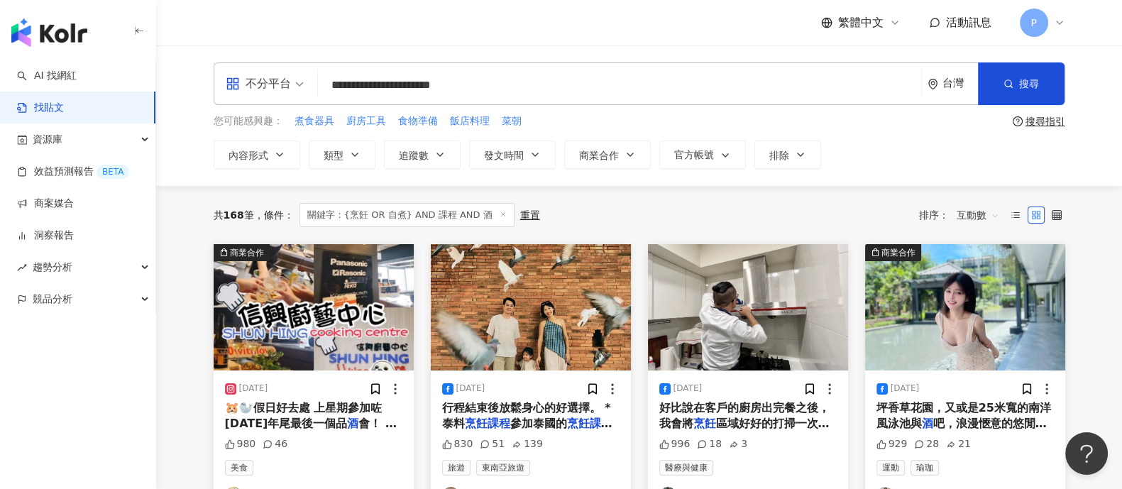
drag, startPoint x: 456, startPoint y: 86, endPoint x: 786, endPoint y: 104, distance: 329.8
click at [735, 98] on input "**********" at bounding box center [620, 85] width 592 height 31
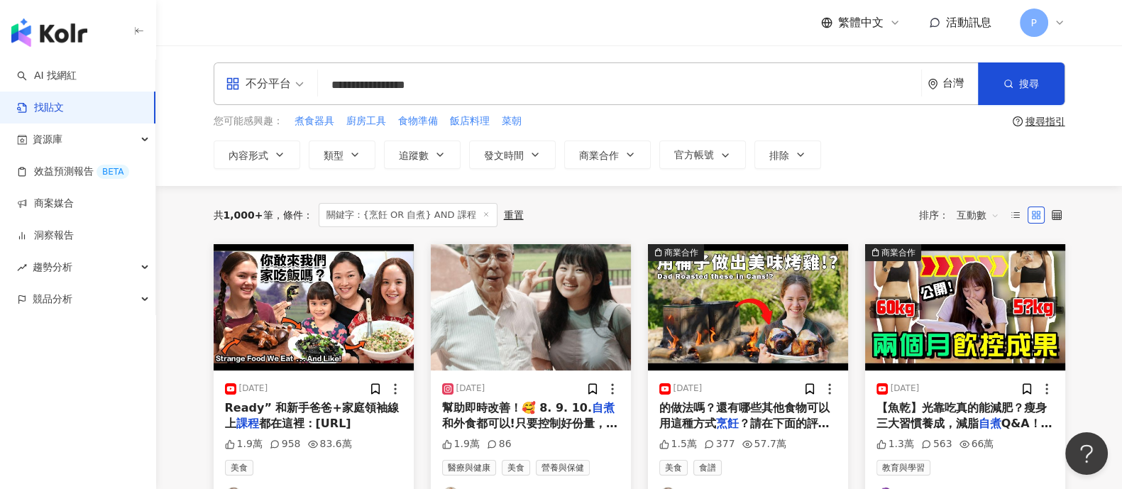
click at [295, 94] on span "不分平台" at bounding box center [265, 83] width 78 height 23
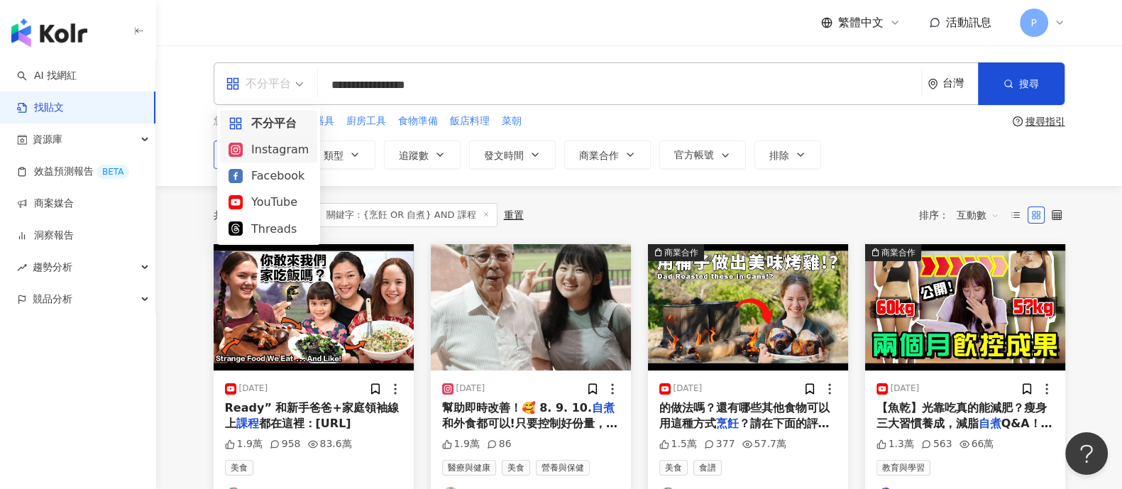
click at [288, 154] on div "Instagram" at bounding box center [269, 150] width 80 height 18
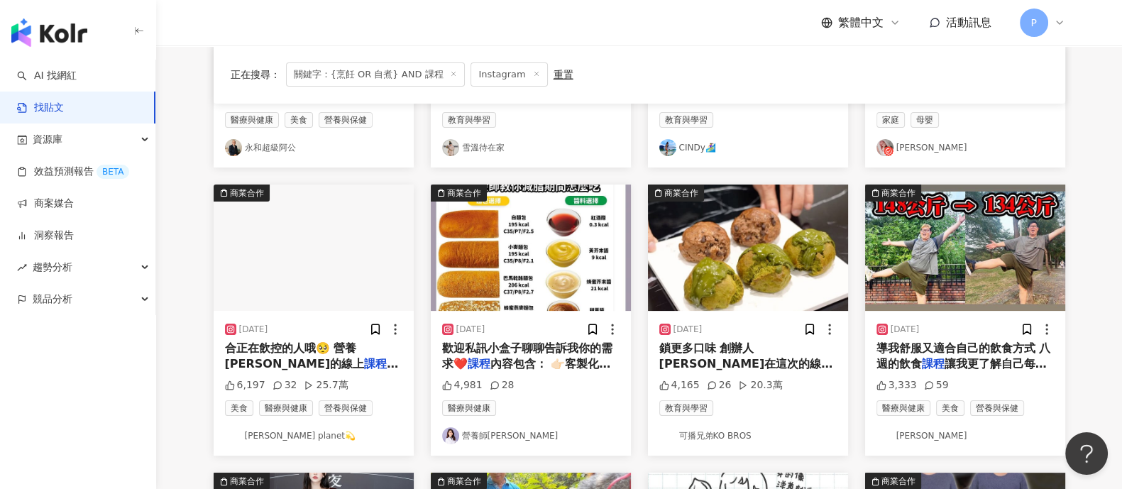
scroll to position [354, 0]
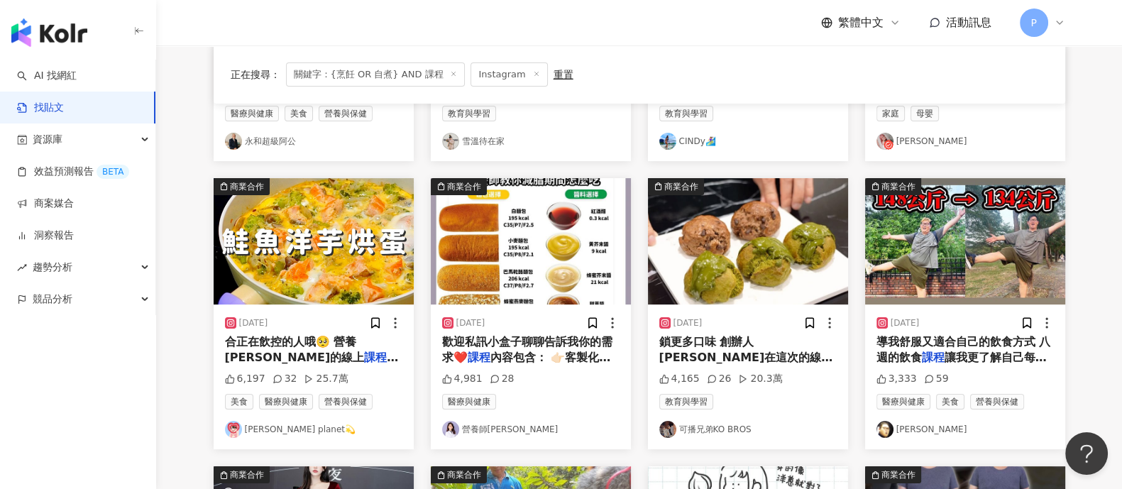
click at [364, 351] on mark "課程" at bounding box center [381, 357] width 34 height 13
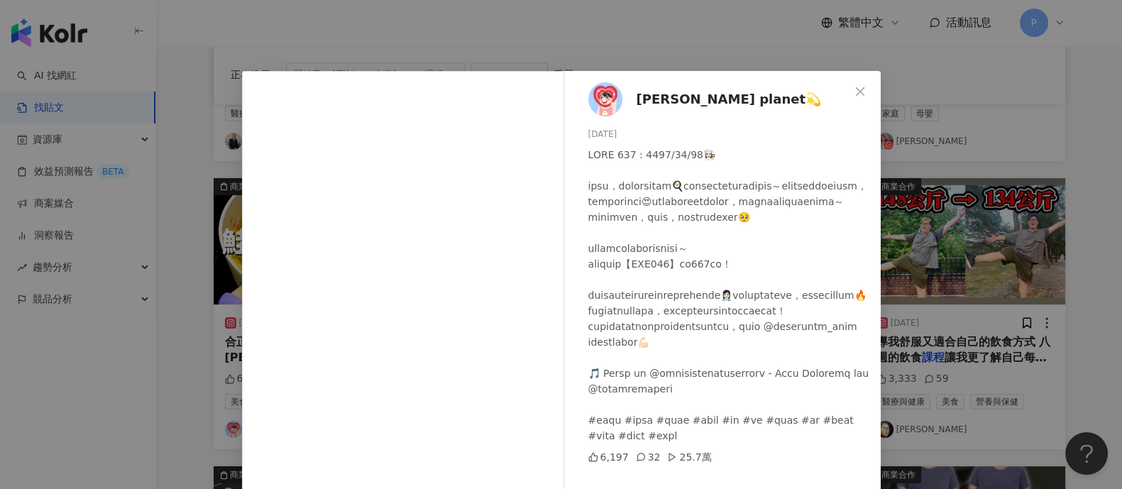
scroll to position [147, 0]
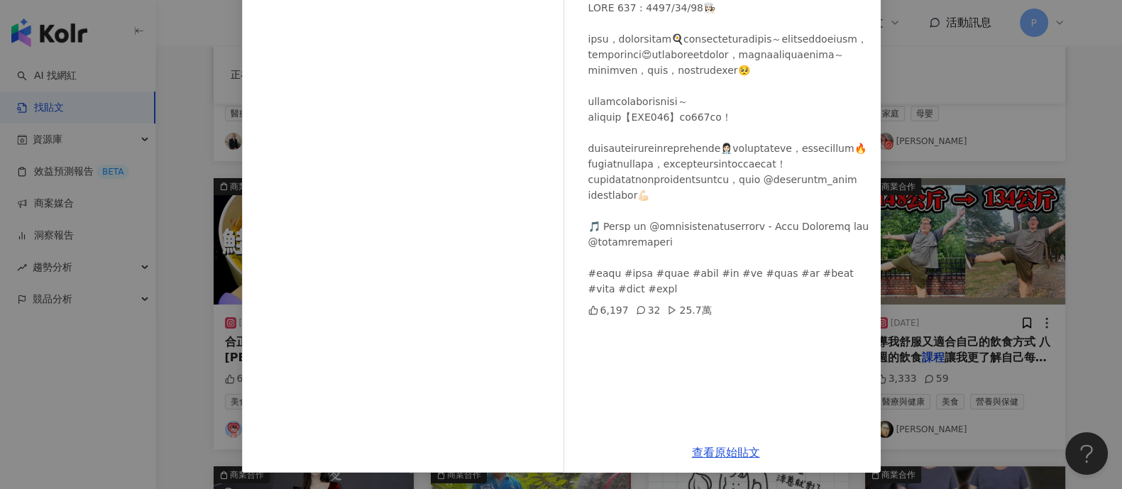
click at [977, 199] on div "[PERSON_NAME] planet💫 [DATE] 6,197 32 25.7萬 查看原始貼文" at bounding box center [561, 244] width 1122 height 489
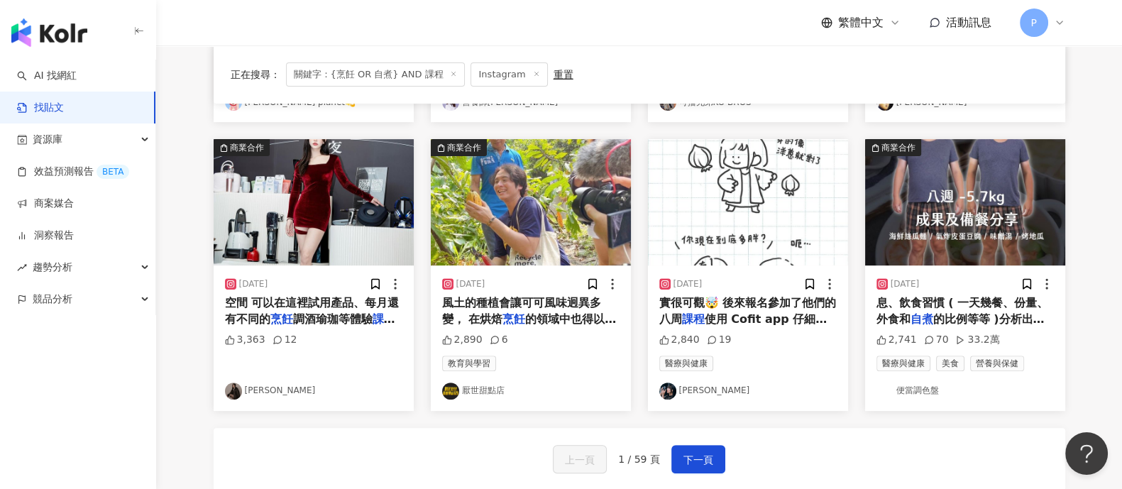
scroll to position [709, 0]
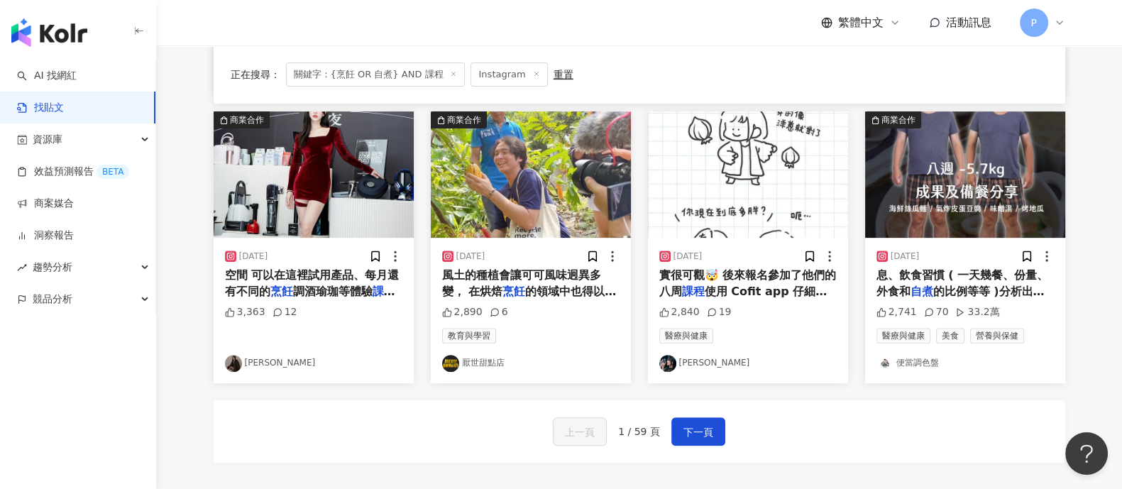
click at [348, 273] on span "空間 可以在這裡試用產品、每月還有不同的" at bounding box center [312, 282] width 175 height 29
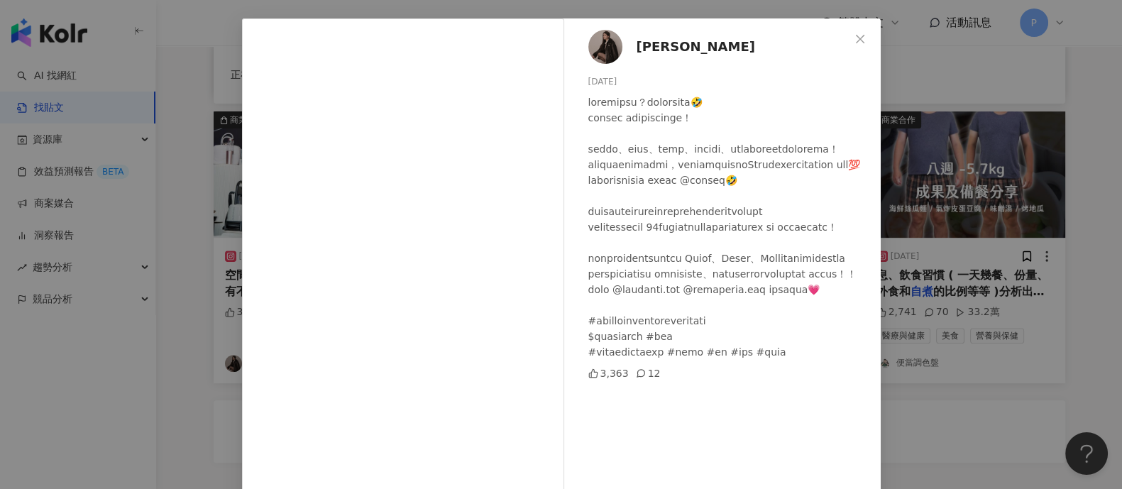
scroll to position [88, 0]
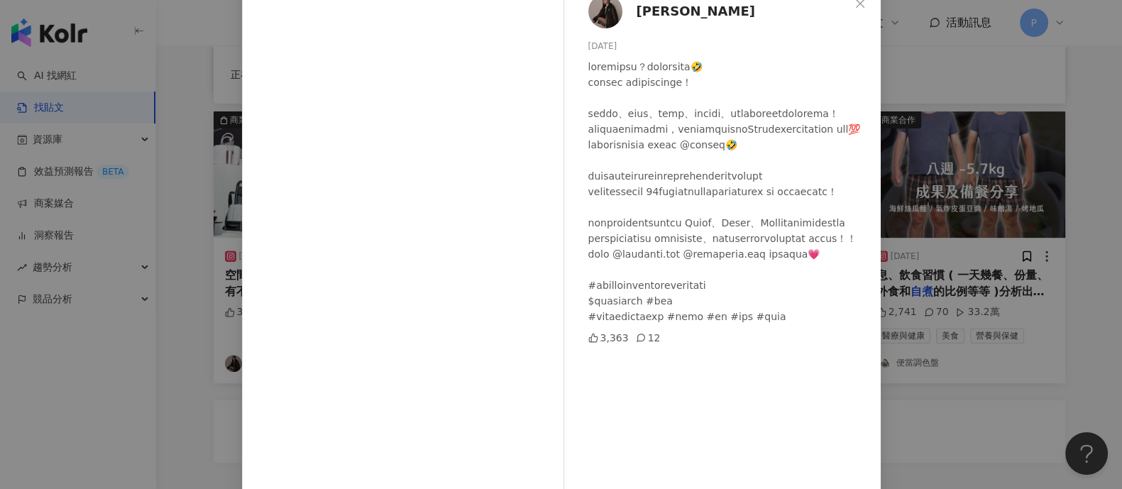
click at [968, 216] on div "[PERSON_NAME]Oscar [DATE] 3,363 12 查看原始貼文" at bounding box center [561, 244] width 1122 height 489
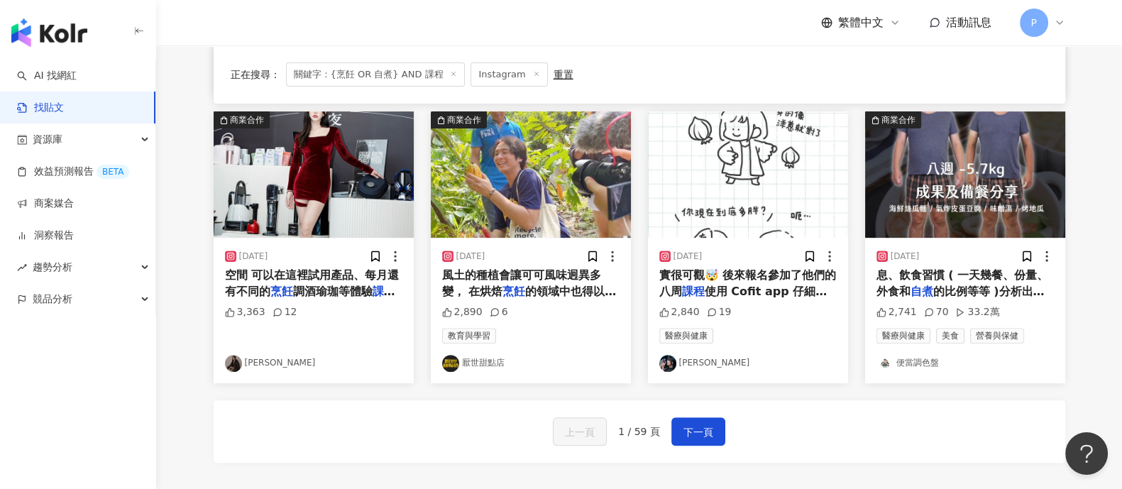
click at [948, 280] on span "息、飲食習慣 ( 一天幾餐、份量、外食和" at bounding box center [963, 282] width 172 height 29
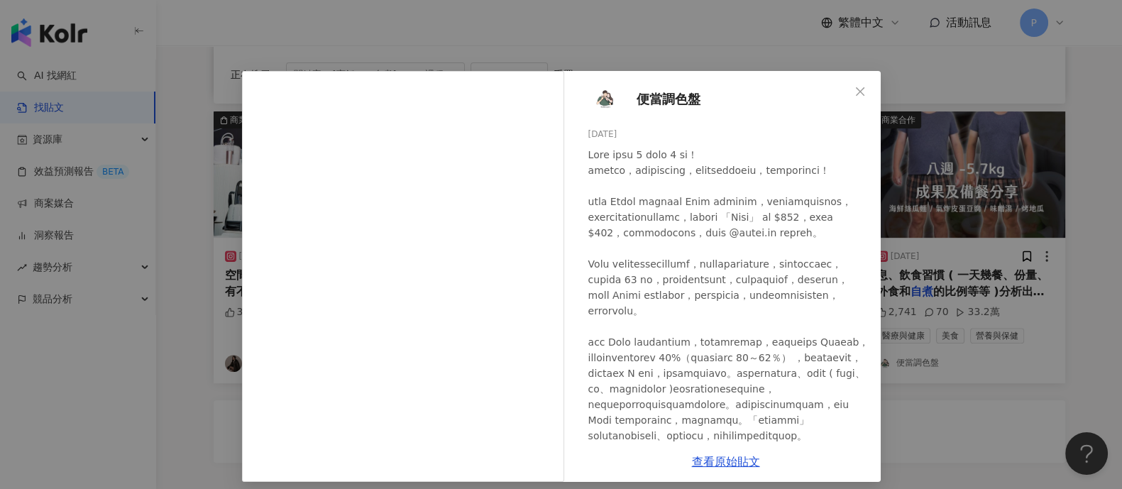
click at [961, 176] on div "便當調色盤 [DATE] 2,741 70 33.2萬 查看原始貼文" at bounding box center [561, 244] width 1122 height 489
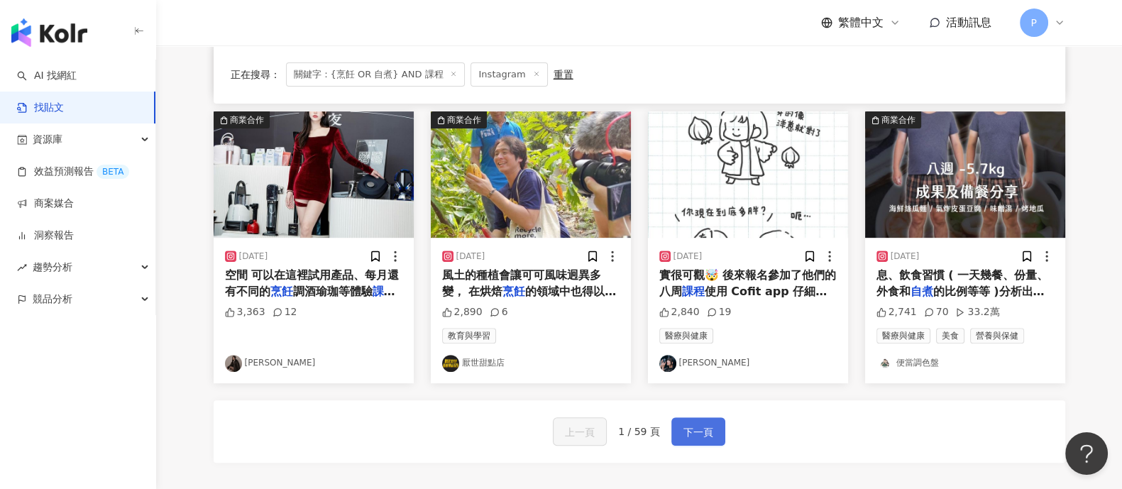
click at [703, 428] on span "下一頁" at bounding box center [699, 432] width 30 height 17
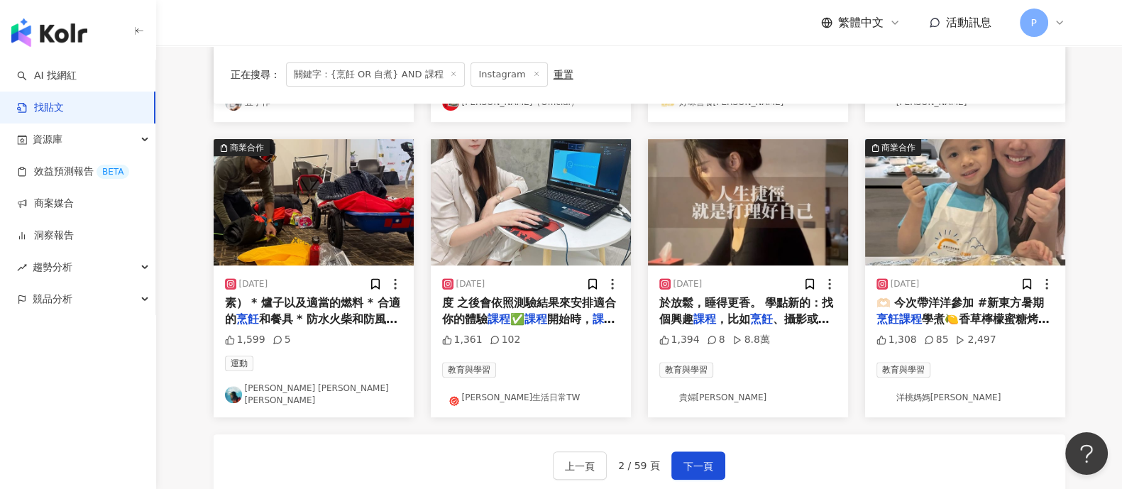
scroll to position [709, 0]
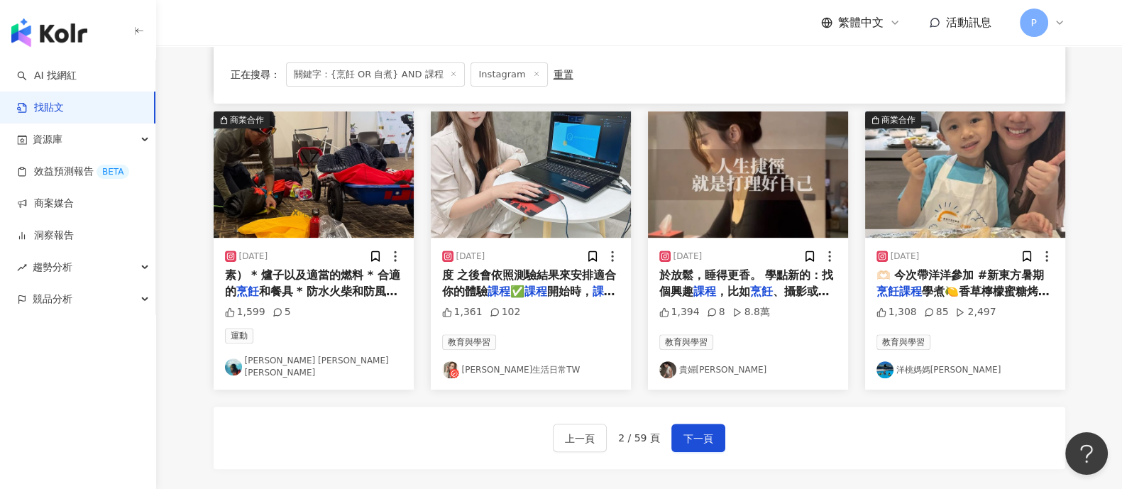
click at [731, 278] on span "於放鬆，睡得更香。 學點新的：找個興趣" at bounding box center [746, 282] width 175 height 29
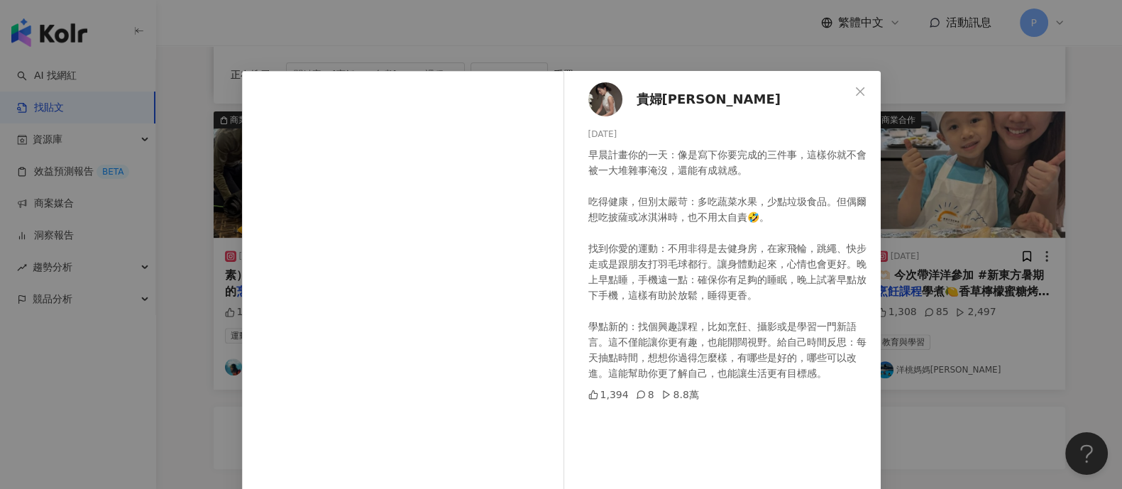
click at [1041, 296] on div "貴婦[PERSON_NAME] [DATE] 早晨計畫你的一天：像是寫下你要完成的三件事，這樣你就不會被一大堆雜事淹沒，還能有成就感。 吃得健康，但別太嚴苛：…" at bounding box center [561, 244] width 1122 height 489
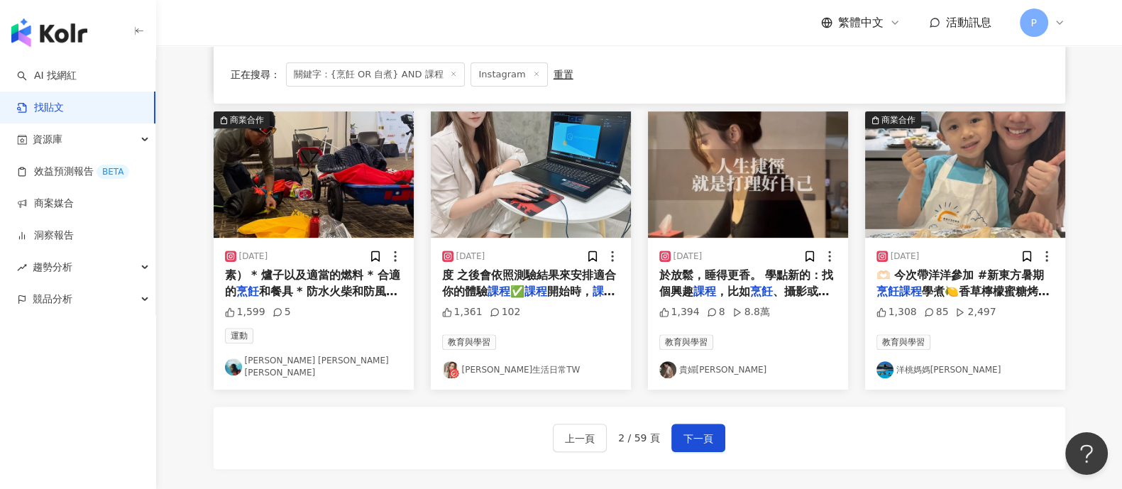
click at [684, 413] on div "上一頁 2 / 59 頁 下一頁" at bounding box center [640, 438] width 852 height 62
click at [685, 430] on span "下一頁" at bounding box center [699, 438] width 30 height 17
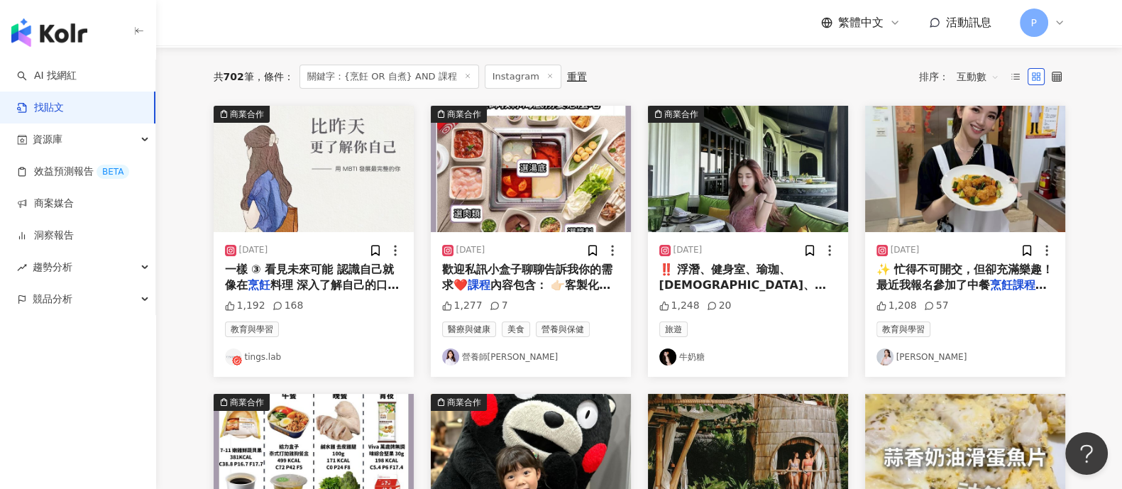
scroll to position [101, 0]
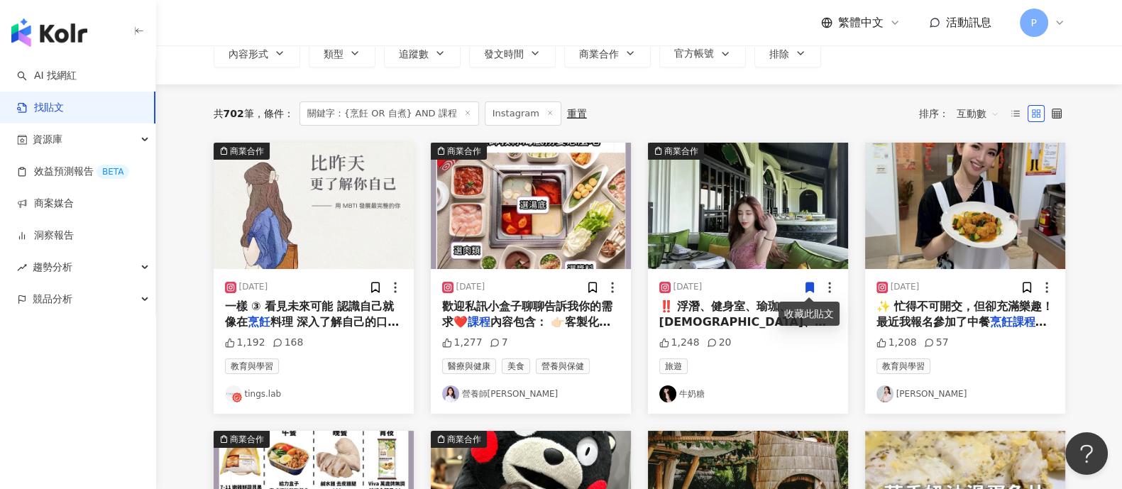
click at [949, 309] on span "✨ 忙得不可開交，但卻充滿樂趣！最近我報名參加了中餐" at bounding box center [965, 314] width 177 height 29
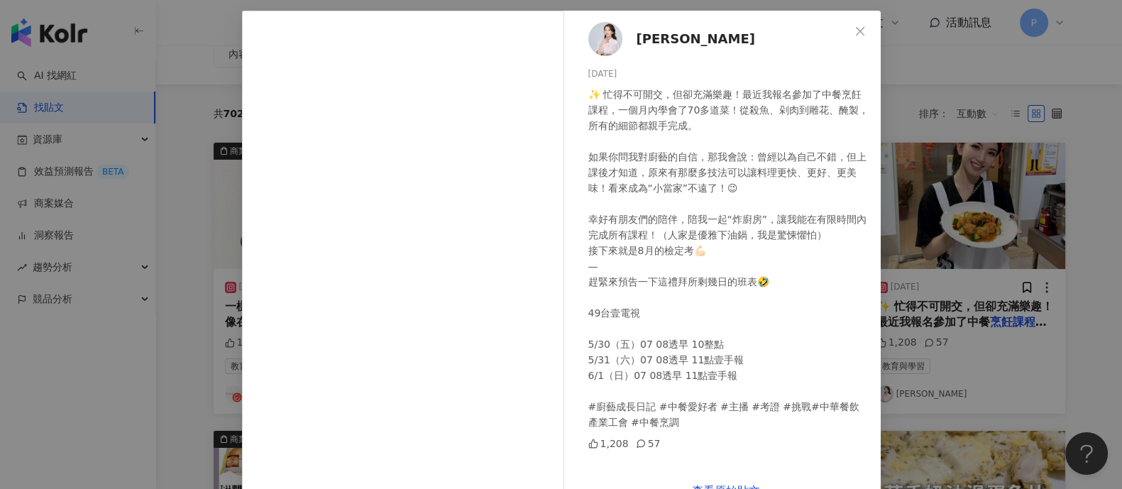
scroll to position [88, 0]
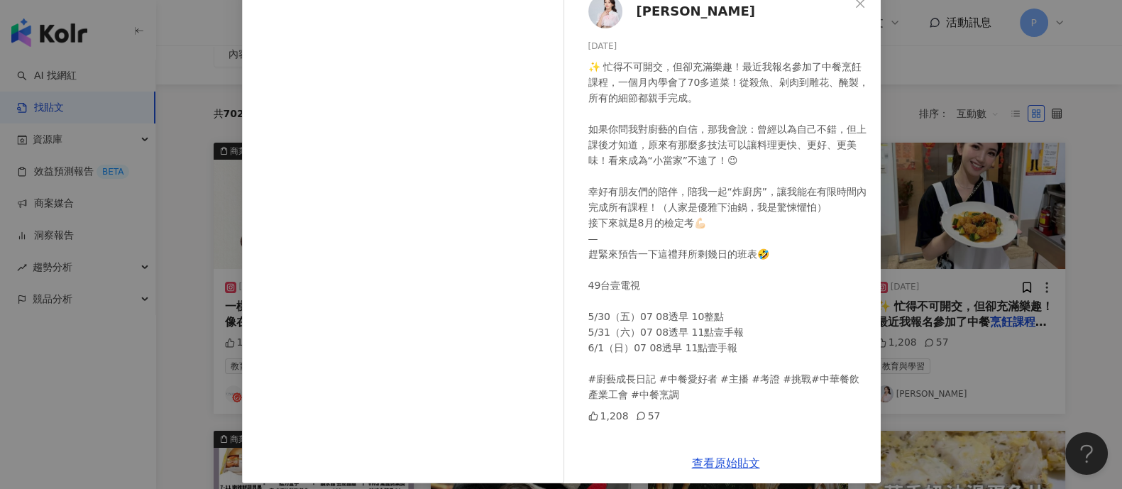
click at [946, 260] on div "[PERSON_NAME][DATE] ✨ 忙得不可開交，但卻充滿樂趣！最近我報名參加了中餐烹飪課程，一個月內學會了70多道菜！從殺魚、剁肉到雕花、醃製，所有…" at bounding box center [561, 244] width 1122 height 489
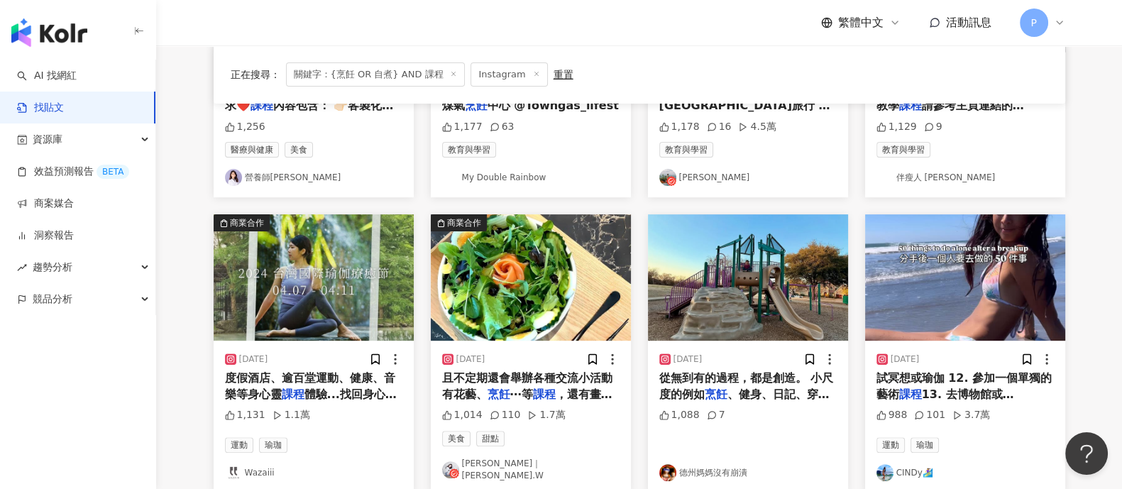
scroll to position [634, 0]
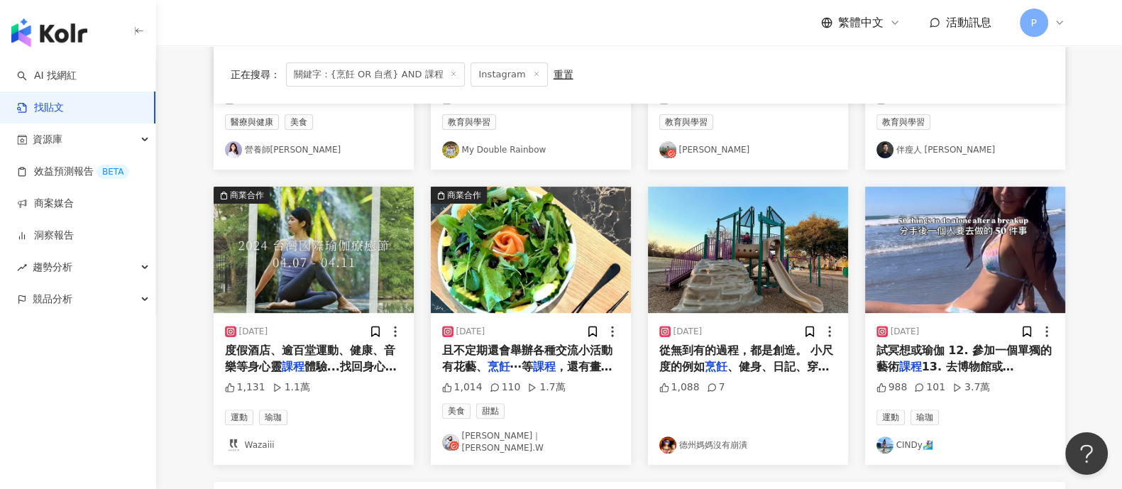
click at [323, 362] on span "體驗...找回身心靈[PERSON_NAME]！ 邁入大" at bounding box center [311, 374] width 172 height 29
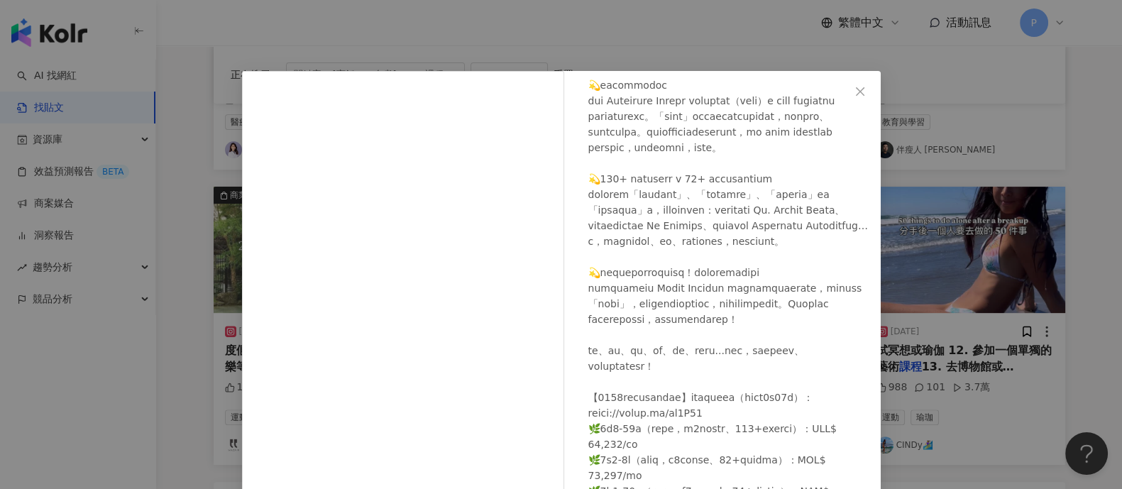
scroll to position [266, 0]
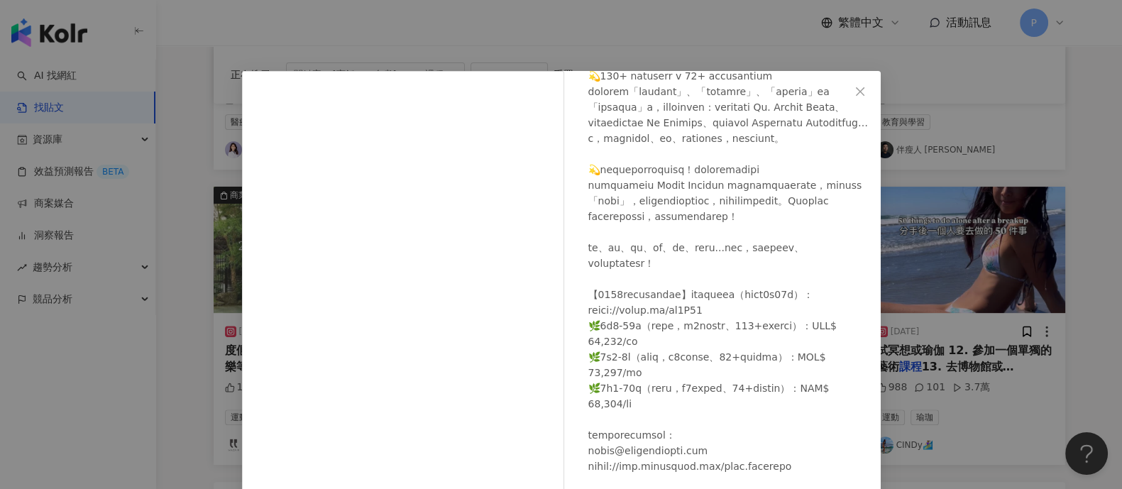
click at [1011, 270] on div "Wazaiii [DATE] 1,131 1.1萬 查看原始貼文" at bounding box center [561, 244] width 1122 height 489
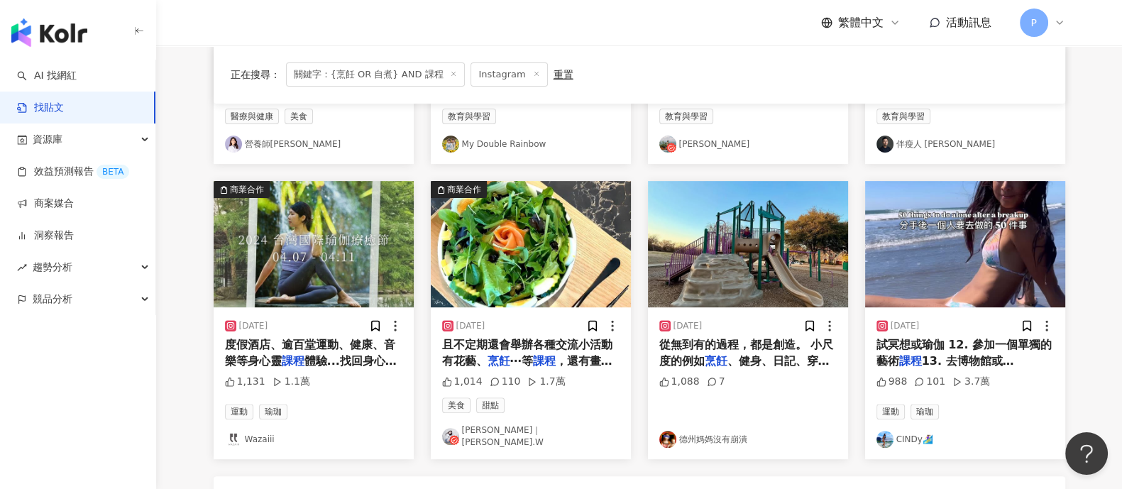
scroll to position [811, 0]
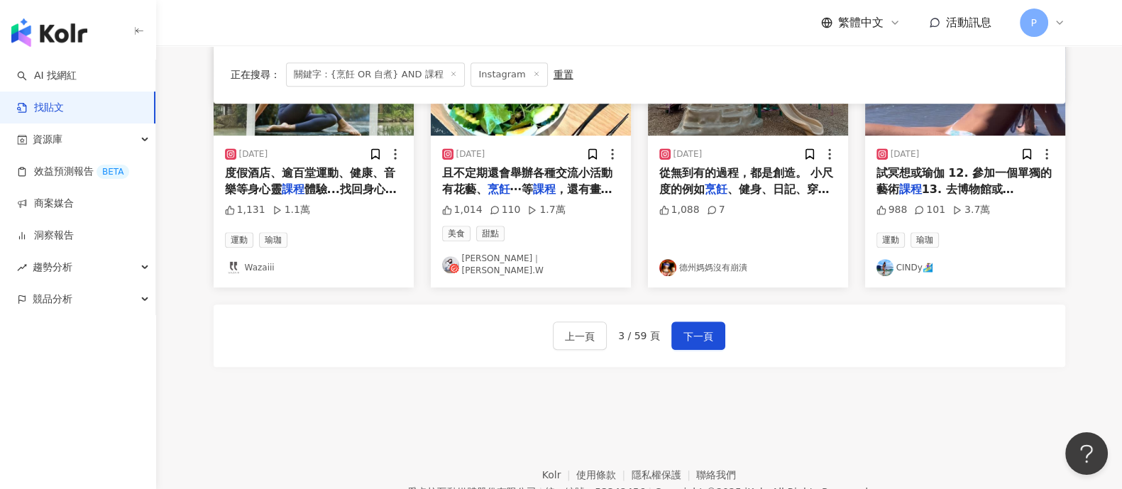
click at [995, 168] on span "試冥想或瑜伽 12. 參加一個單獨的藝術" at bounding box center [964, 180] width 175 height 29
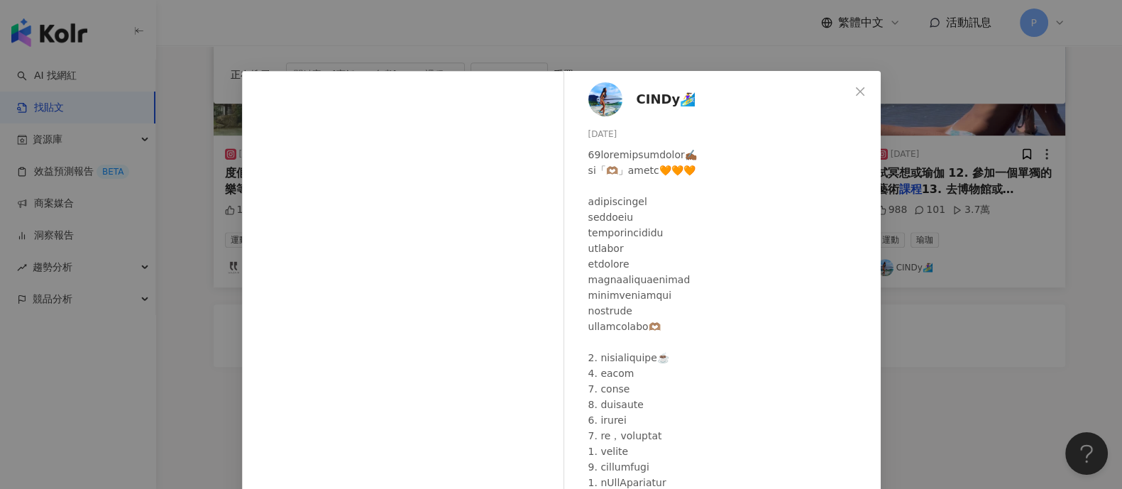
click at [992, 169] on div "CINDy🏄‍♀️ [DATE] 988 101 3.7萬 查看原始貼文" at bounding box center [561, 244] width 1122 height 489
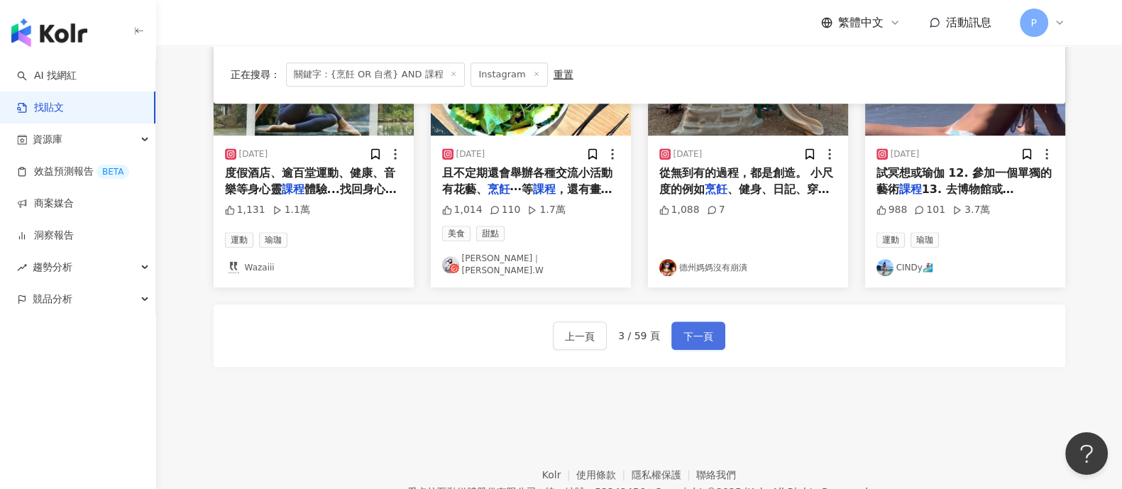
click at [684, 328] on span "下一頁" at bounding box center [699, 336] width 30 height 17
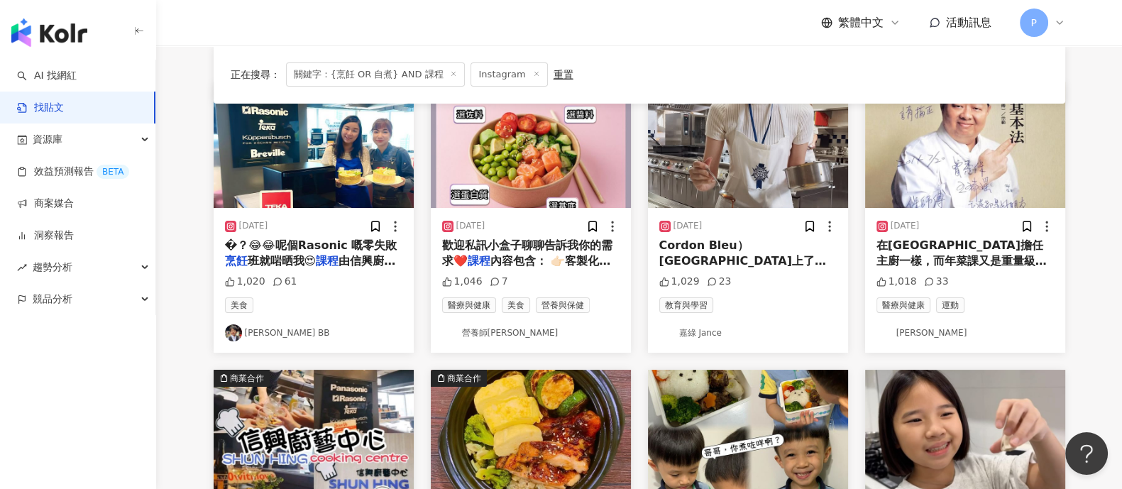
scroll to position [190, 0]
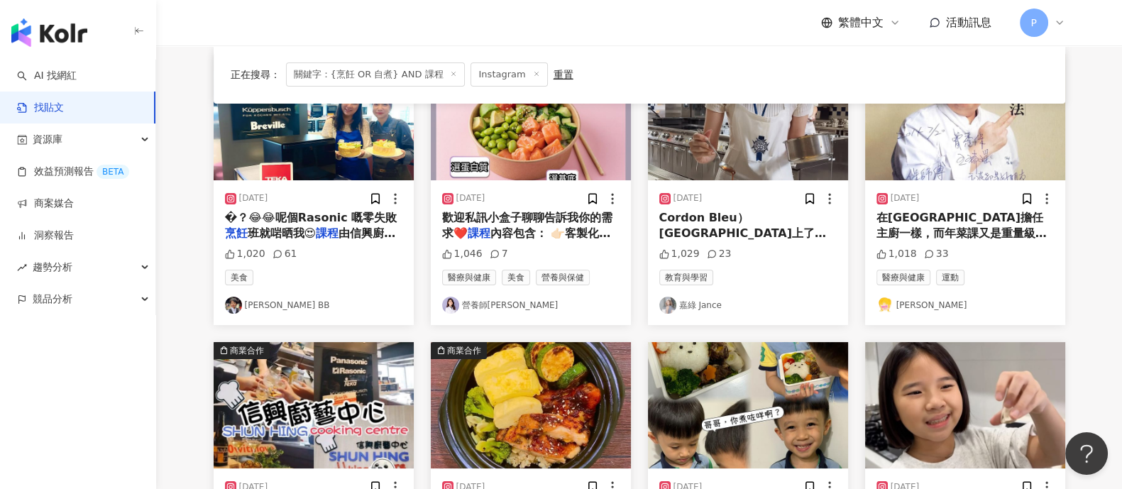
click at [962, 215] on span "在[GEOGRAPHIC_DATA]擔任主廚一樣，而年菜課又是重量級" at bounding box center [962, 225] width 170 height 29
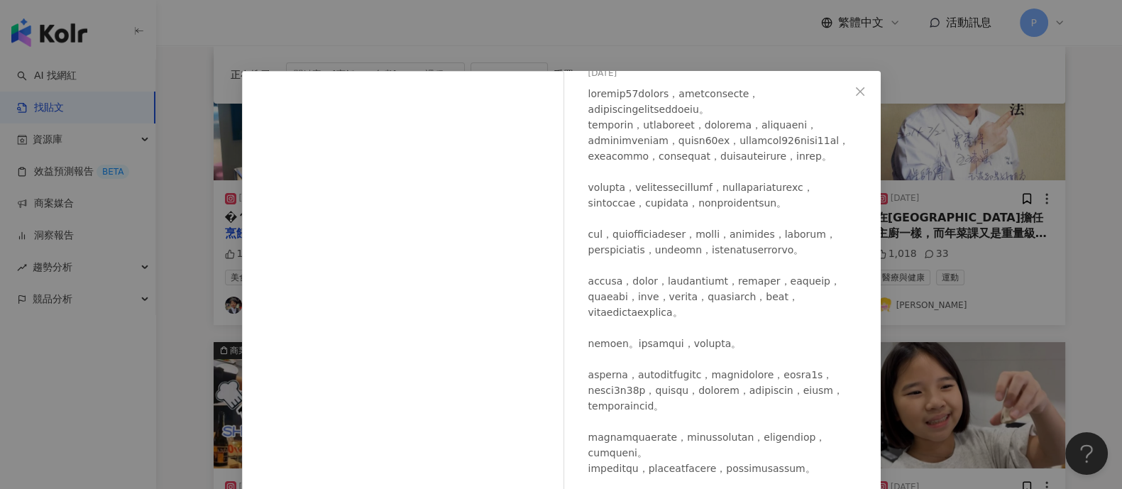
scroll to position [88, 0]
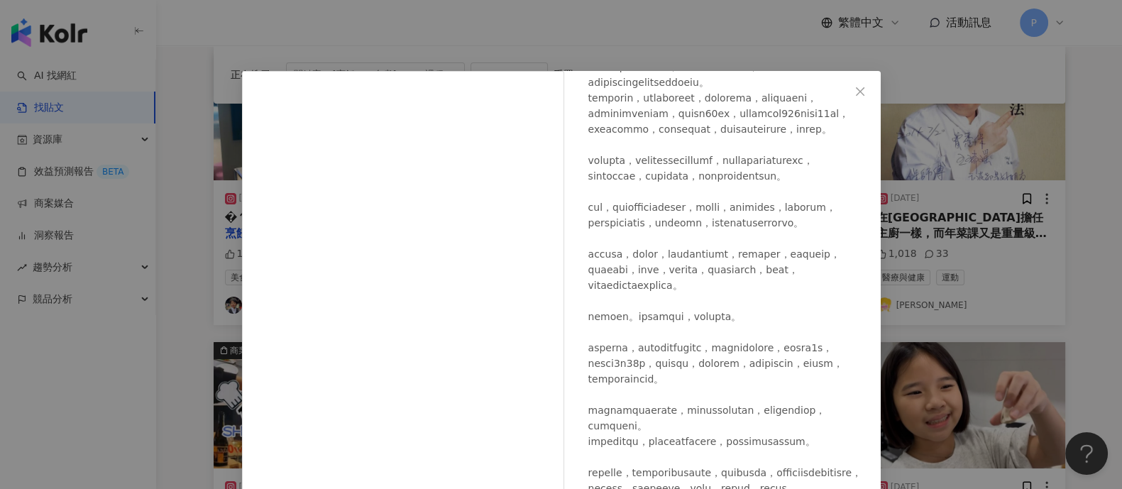
click at [1064, 261] on div "[PERSON_NAME][DATE] 1,018 33 查看原始貼文" at bounding box center [561, 244] width 1122 height 489
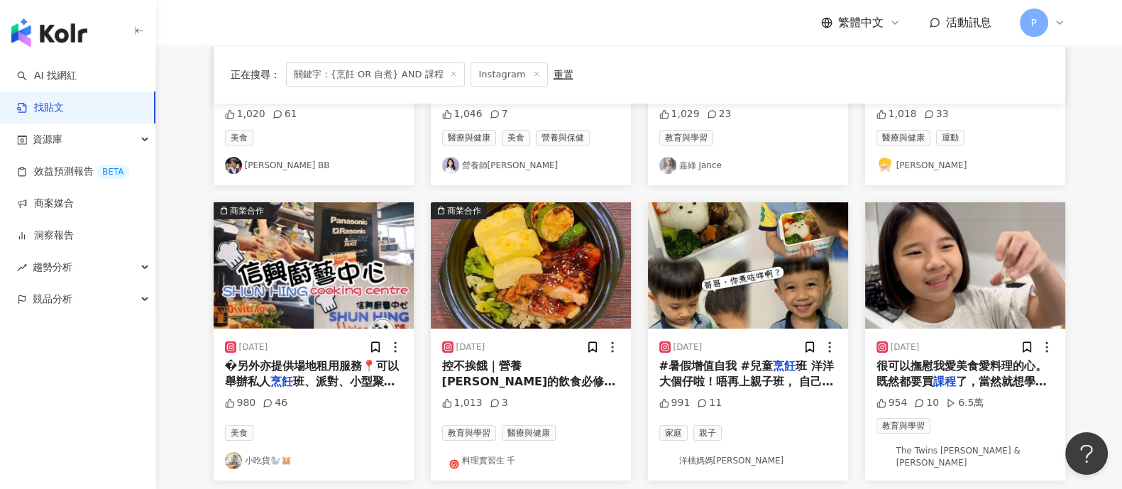
scroll to position [368, 0]
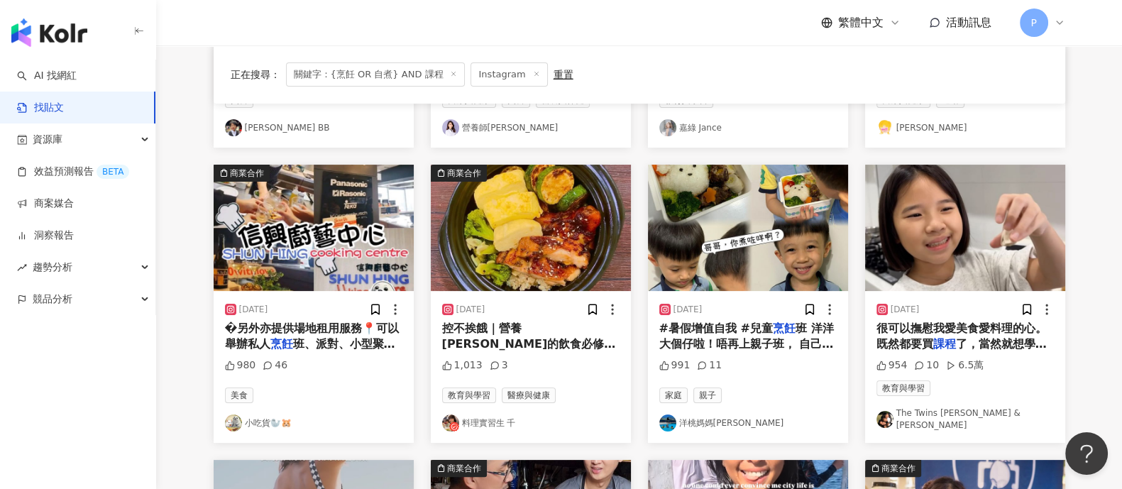
click at [522, 353] on span "可以重新學習調配日常" at bounding box center [527, 367] width 170 height 29
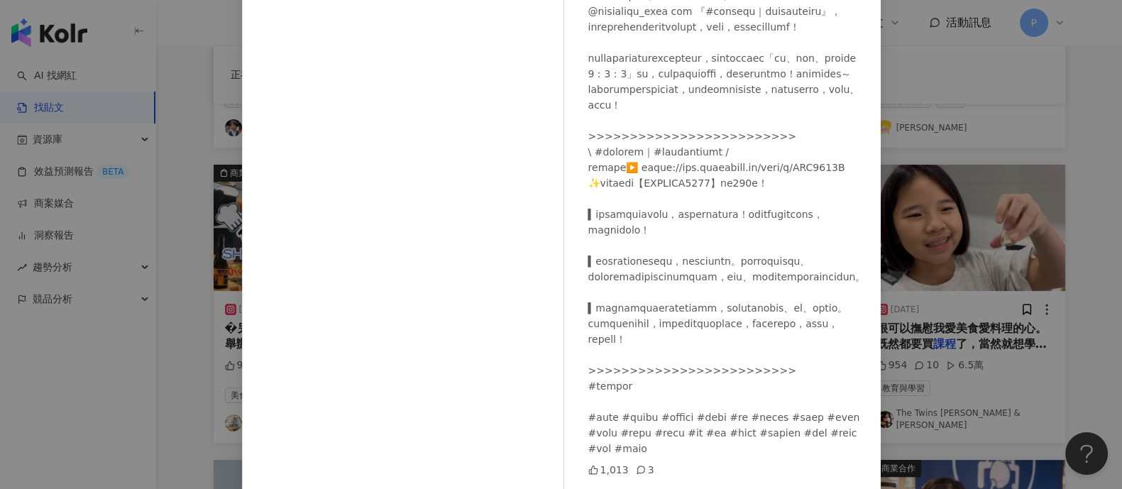
scroll to position [147, 0]
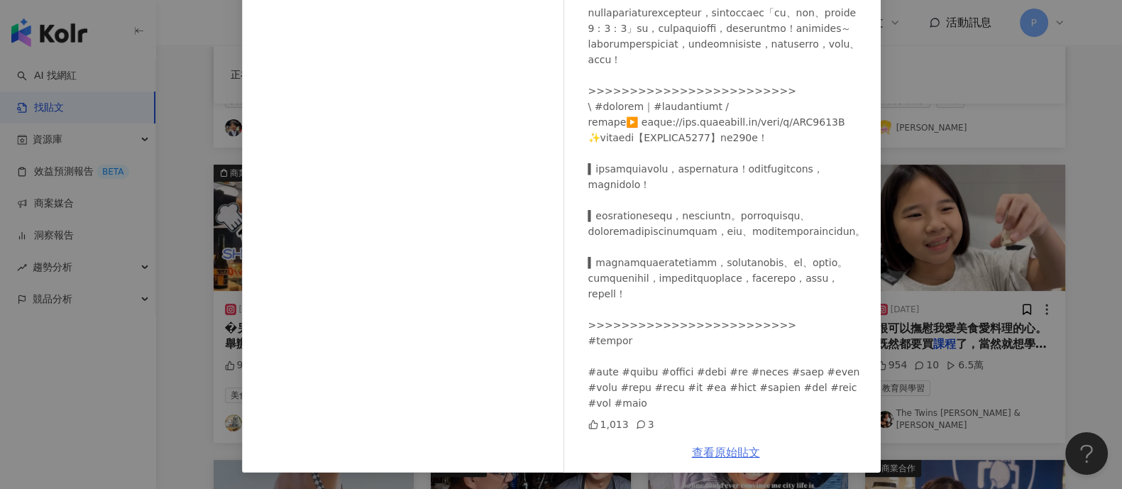
click at [717, 456] on link "查看原始貼文" at bounding box center [726, 452] width 68 height 13
click at [1009, 218] on div "料理實習生 千 [DATE] 1,013 3 查看原始貼文" at bounding box center [561, 244] width 1122 height 489
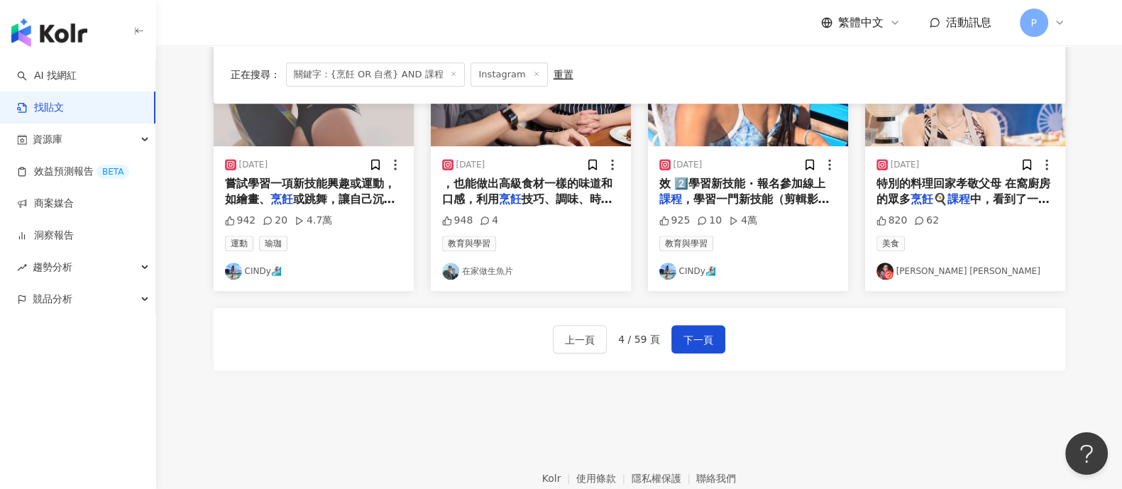
scroll to position [874, 0]
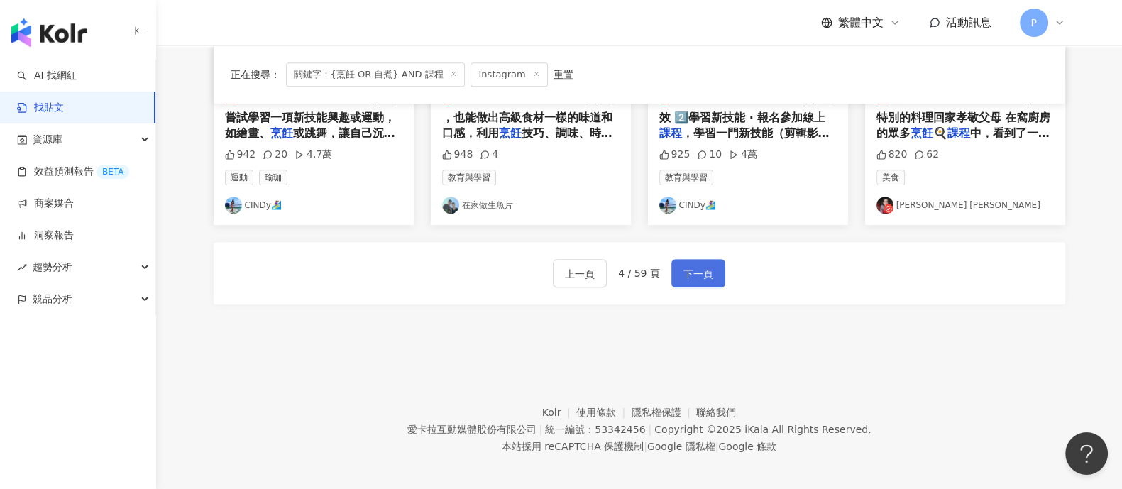
click at [704, 270] on span "下一頁" at bounding box center [699, 273] width 30 height 17
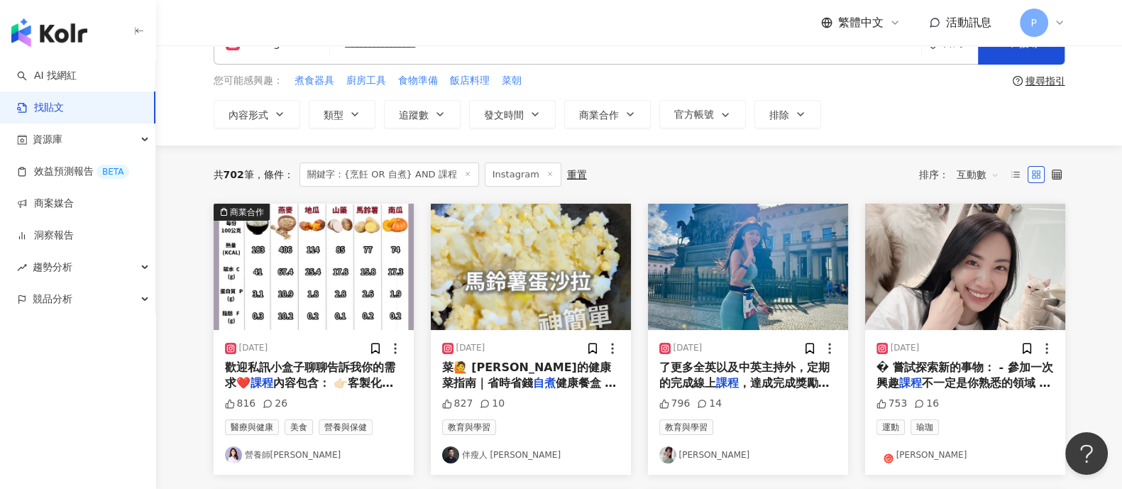
scroll to position [0, 0]
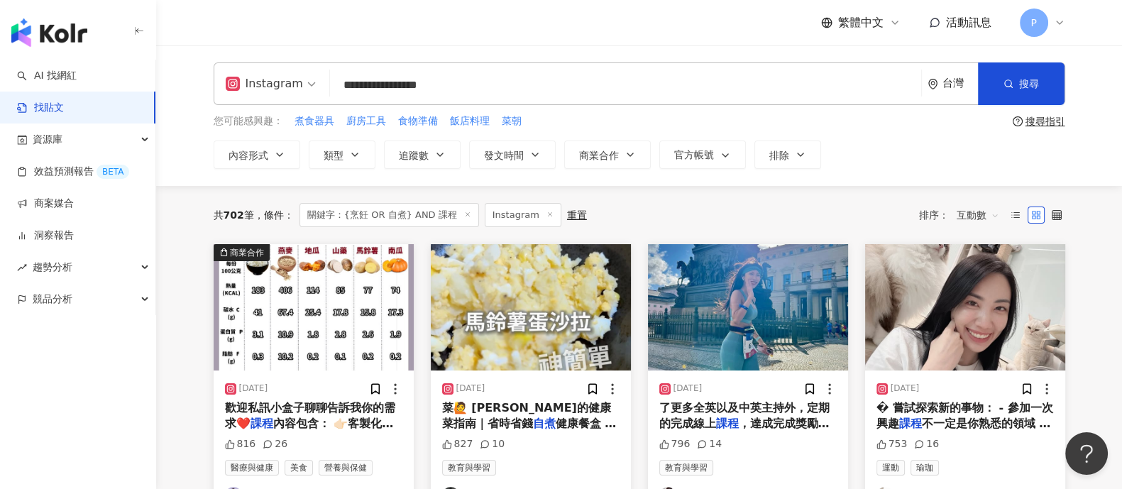
drag, startPoint x: 188, startPoint y: 96, endPoint x: 0, endPoint y: 103, distance: 188.2
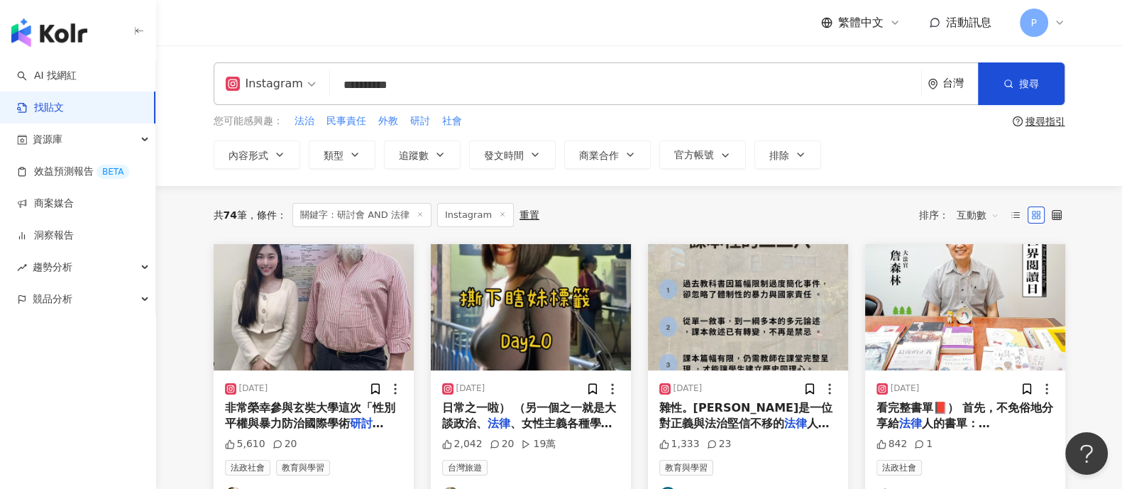
click at [470, 82] on input "**********" at bounding box center [626, 85] width 580 height 31
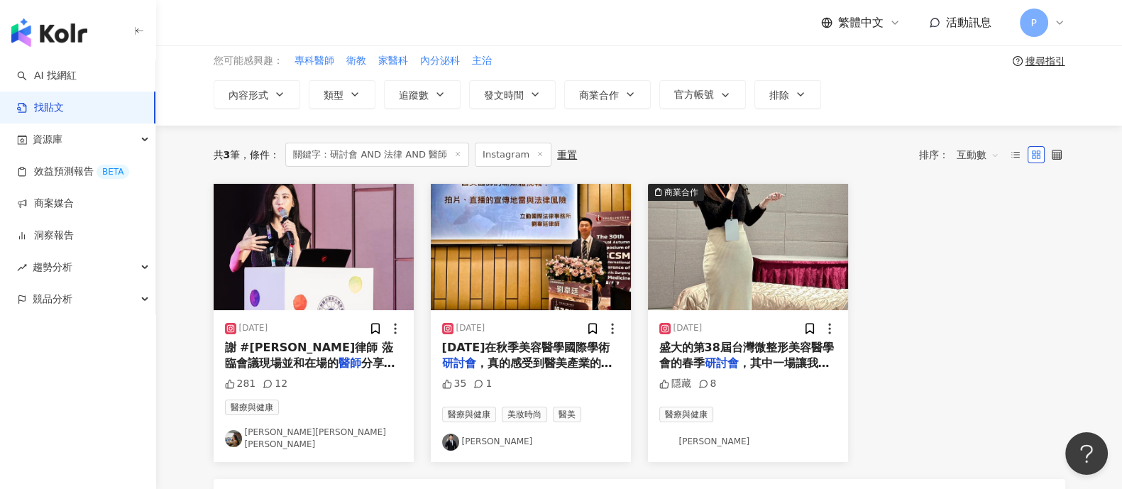
scroll to position [88, 0]
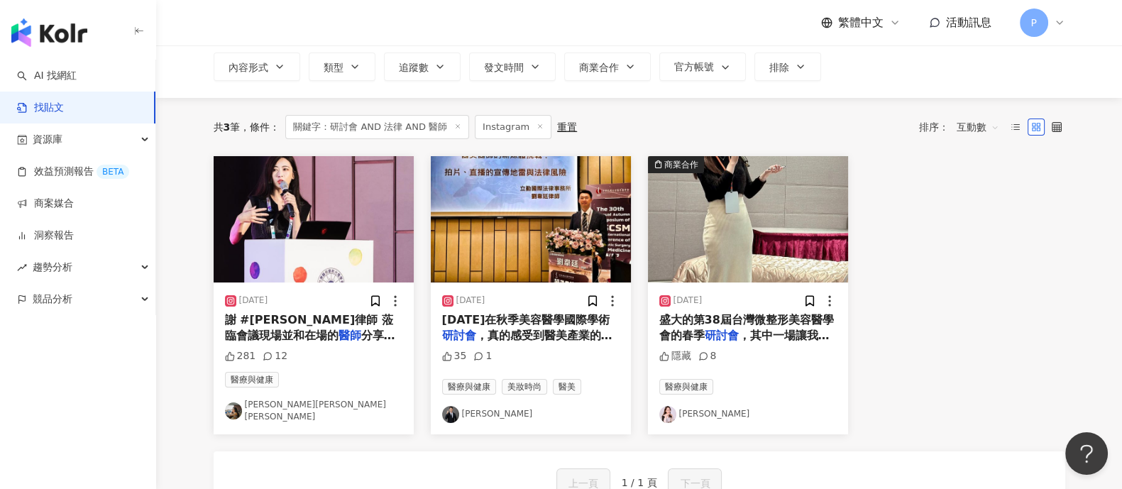
click at [347, 329] on span "分享一個非常有趣且實用的主題「從婚姻" at bounding box center [310, 343] width 170 height 29
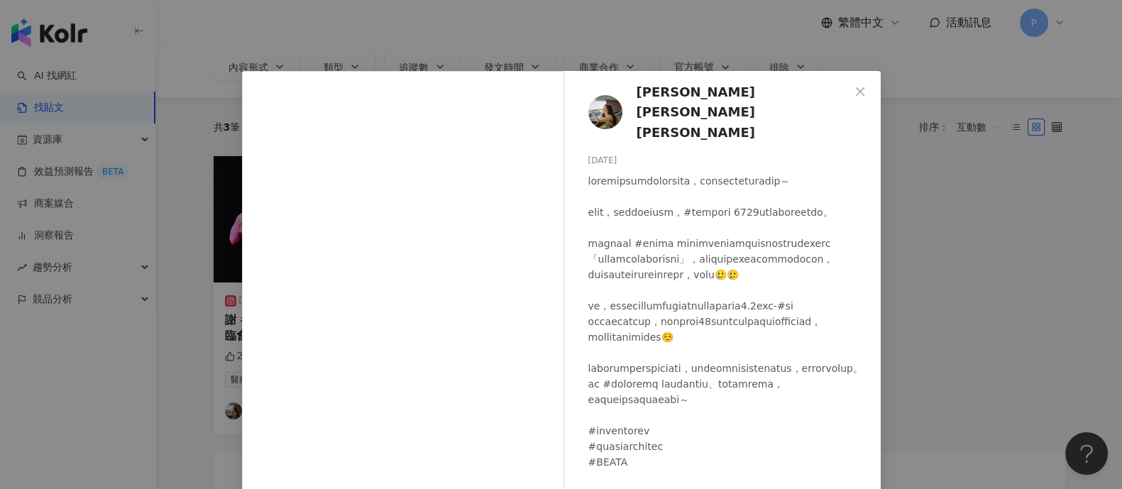
scroll to position [147, 0]
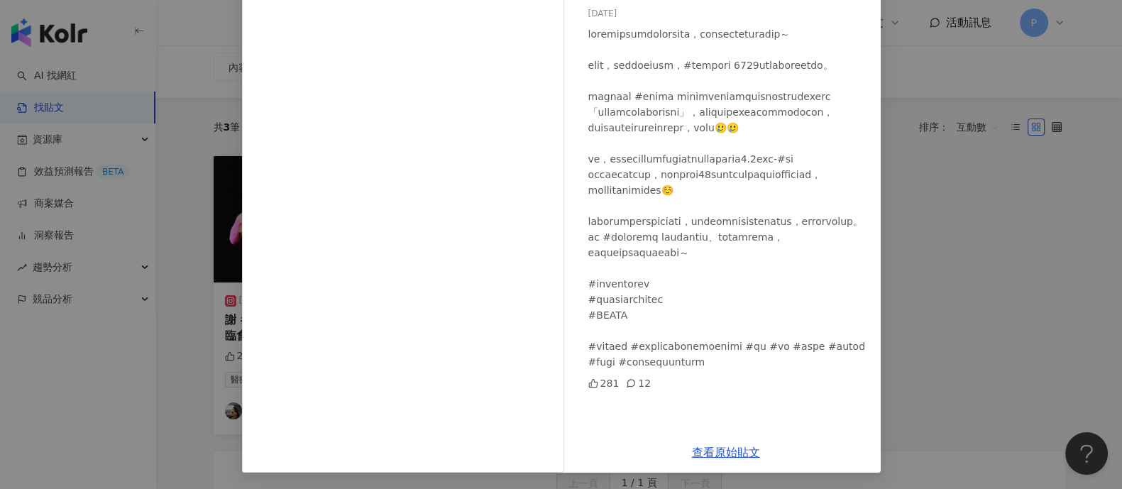
click at [956, 287] on div "[PERSON_NAME][PERSON_NAME] [PERSON_NAME] [DATE] 281 12 查看原始貼文" at bounding box center [561, 244] width 1122 height 489
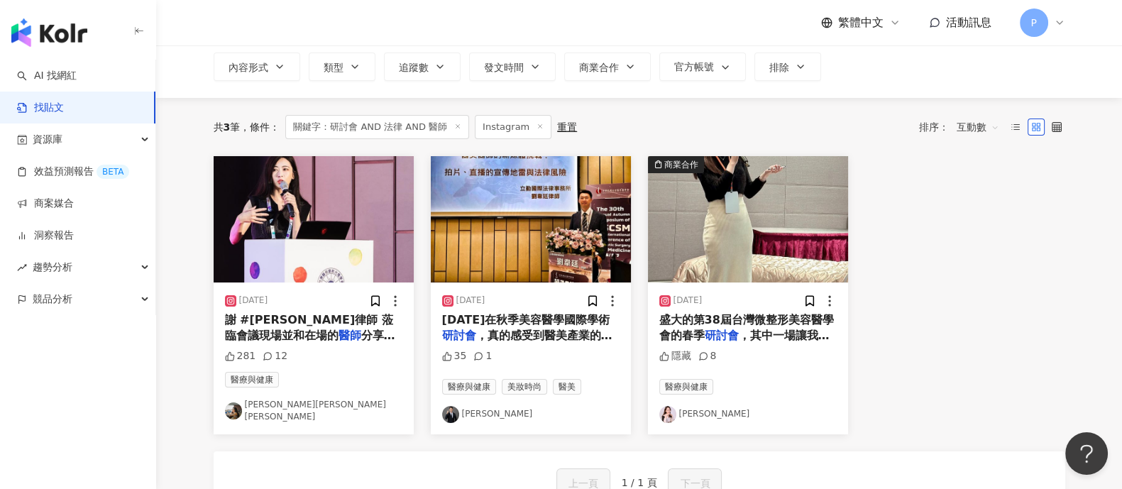
click at [807, 322] on span "盛大的第38屆台灣微整形美容醫學會的春季" at bounding box center [746, 327] width 175 height 29
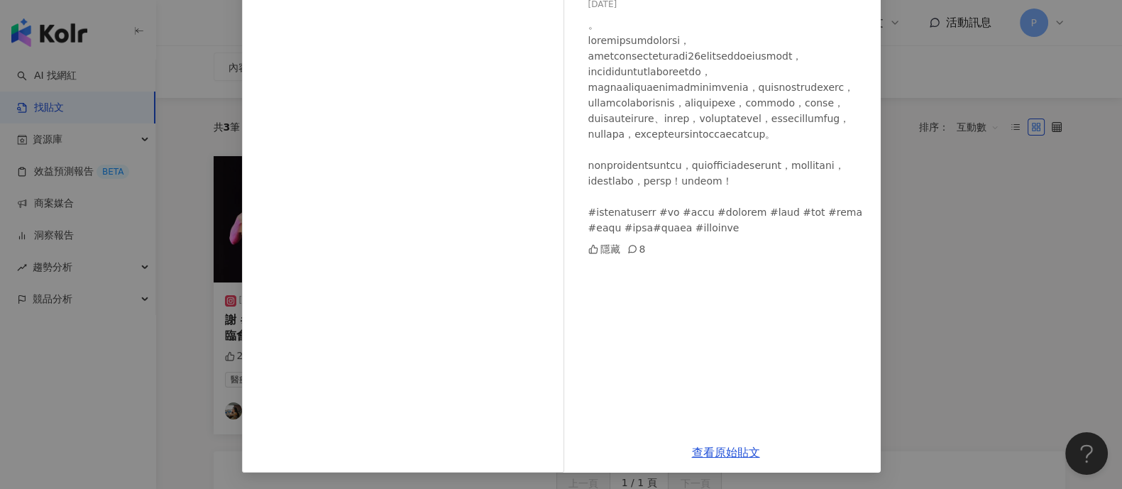
scroll to position [131, 0]
click at [996, 300] on div "[PERSON_NAME] [DATE] 隱藏 8 查看原始貼文" at bounding box center [561, 244] width 1122 height 489
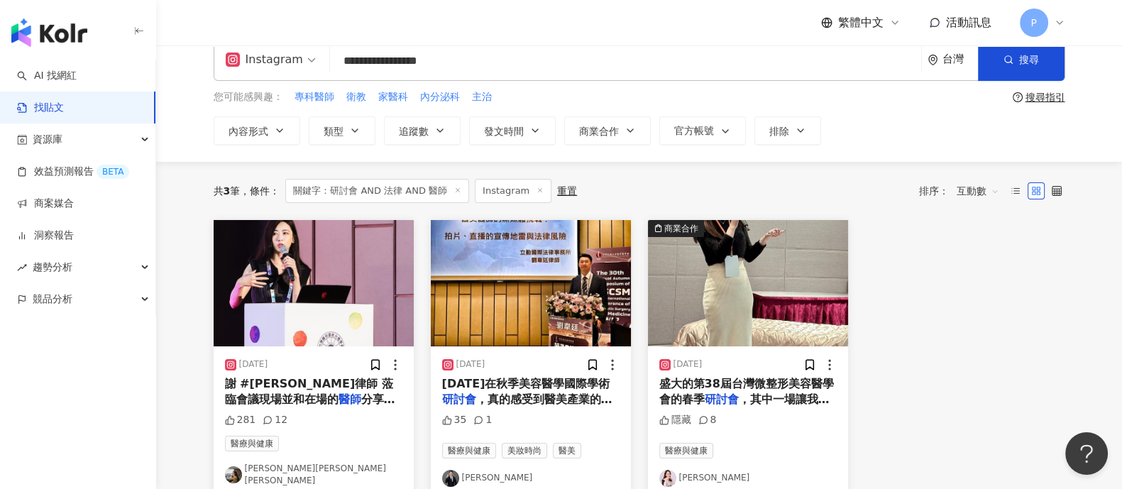
scroll to position [0, 0]
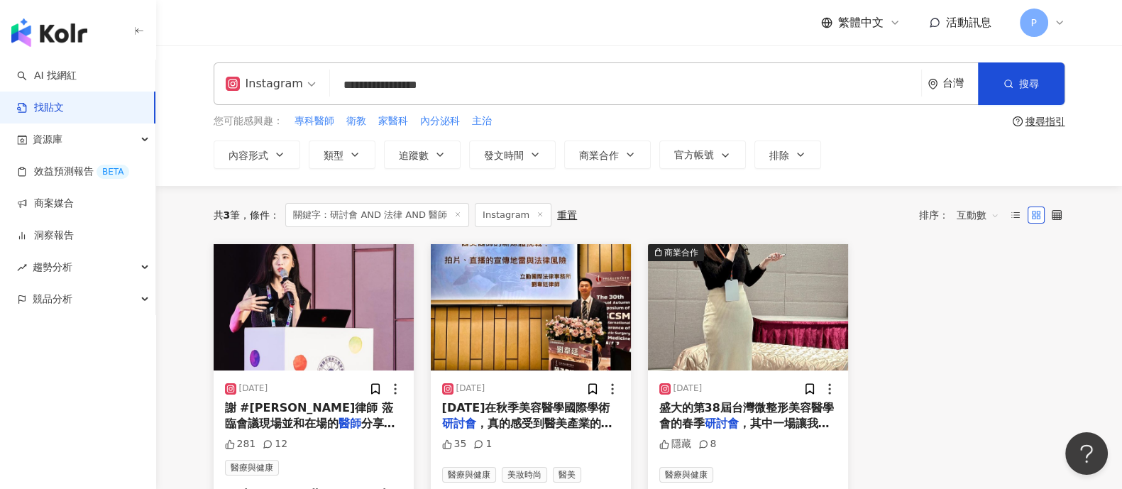
click at [764, 390] on div "[DATE]" at bounding box center [747, 389] width 177 height 14
click at [766, 403] on span "盛大的第38屆台灣微整形美容醫學會的春季" at bounding box center [746, 415] width 175 height 29
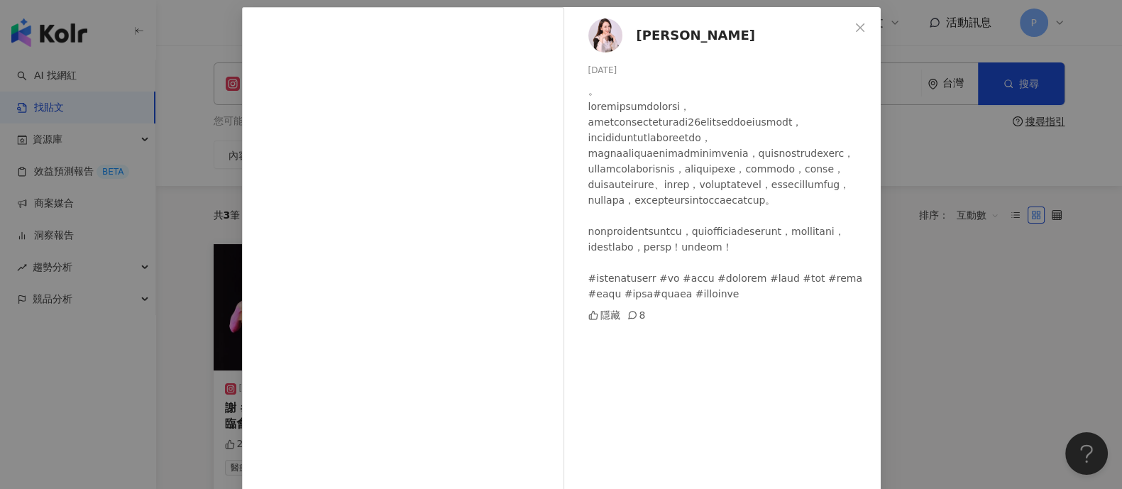
scroll to position [88, 0]
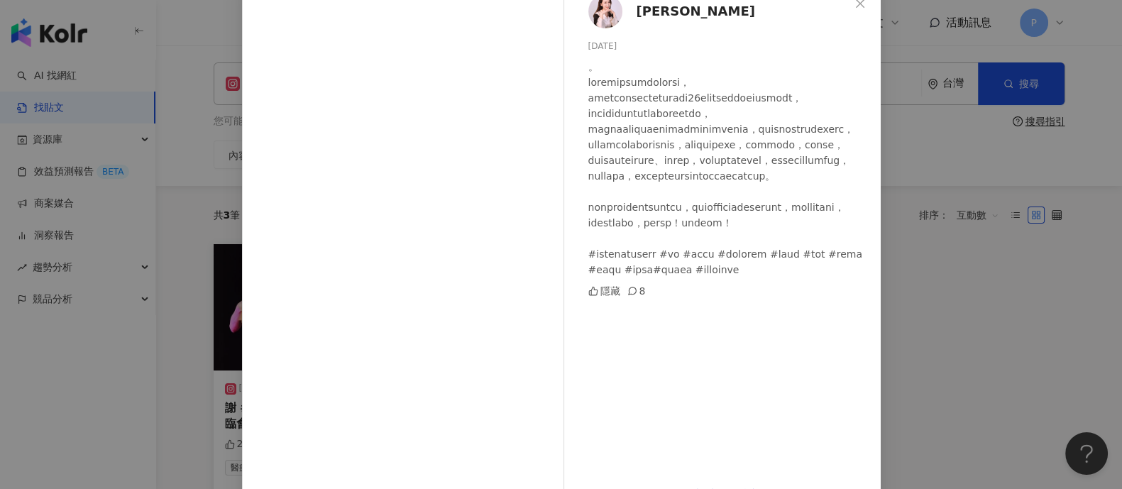
click at [962, 350] on div "[PERSON_NAME] [DATE] 隱藏 8 查看原始貼文" at bounding box center [561, 244] width 1122 height 489
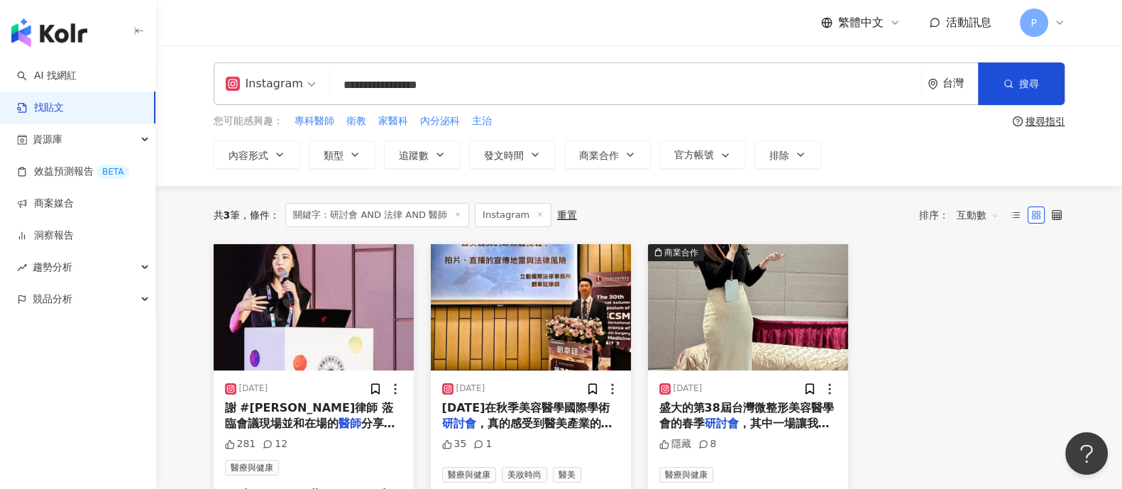
click at [476, 85] on input "**********" at bounding box center [626, 85] width 580 height 31
drag, startPoint x: 479, startPoint y: 85, endPoint x: 460, endPoint y: 87, distance: 19.3
click at [460, 87] on input "**********" at bounding box center [626, 85] width 580 height 31
click at [458, 87] on input "**********" at bounding box center [626, 85] width 580 height 31
type input "**********"
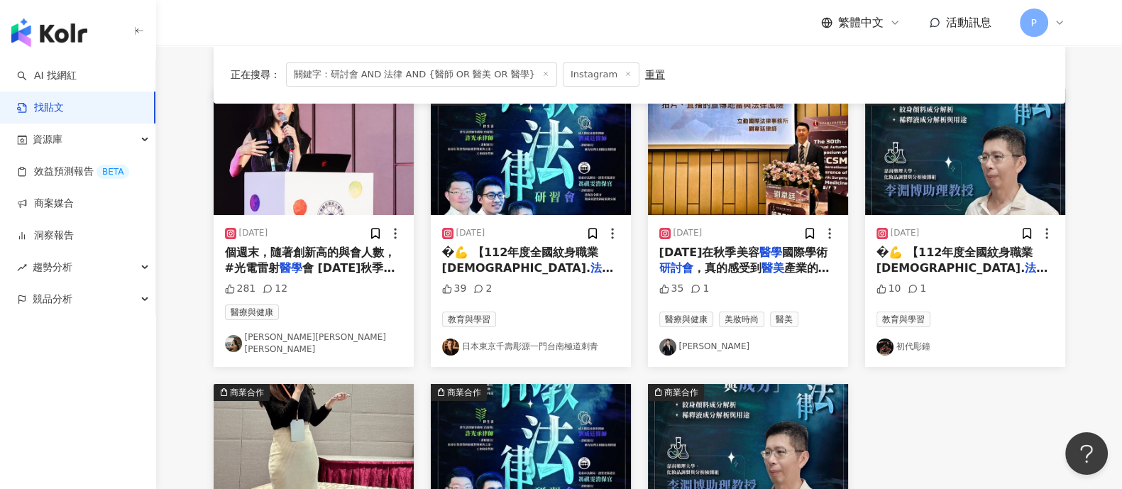
scroll to position [354, 0]
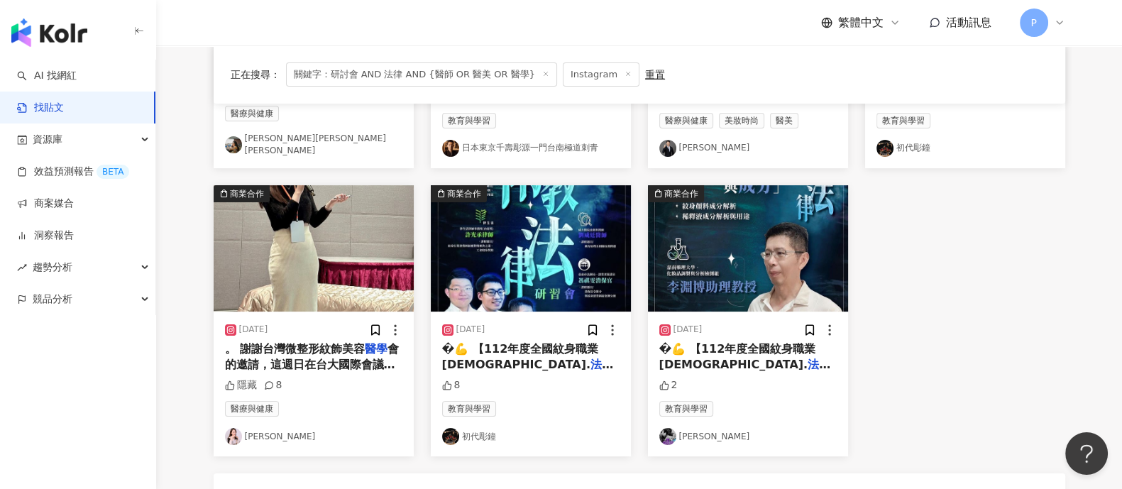
click at [330, 356] on span "會的邀請，這週日在台大國際會議中心參加盛大的第38屆台灣微整形美容" at bounding box center [312, 372] width 175 height 61
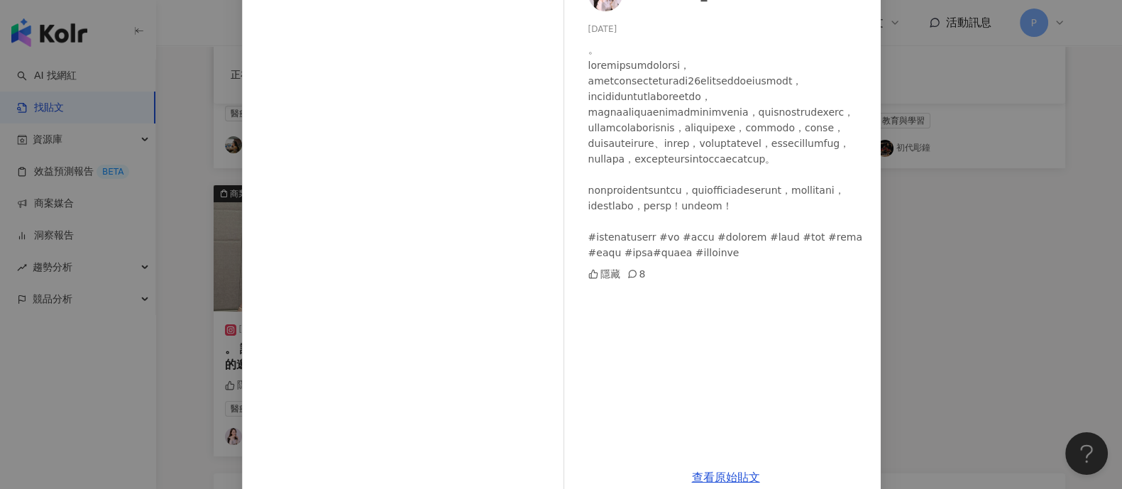
scroll to position [131, 0]
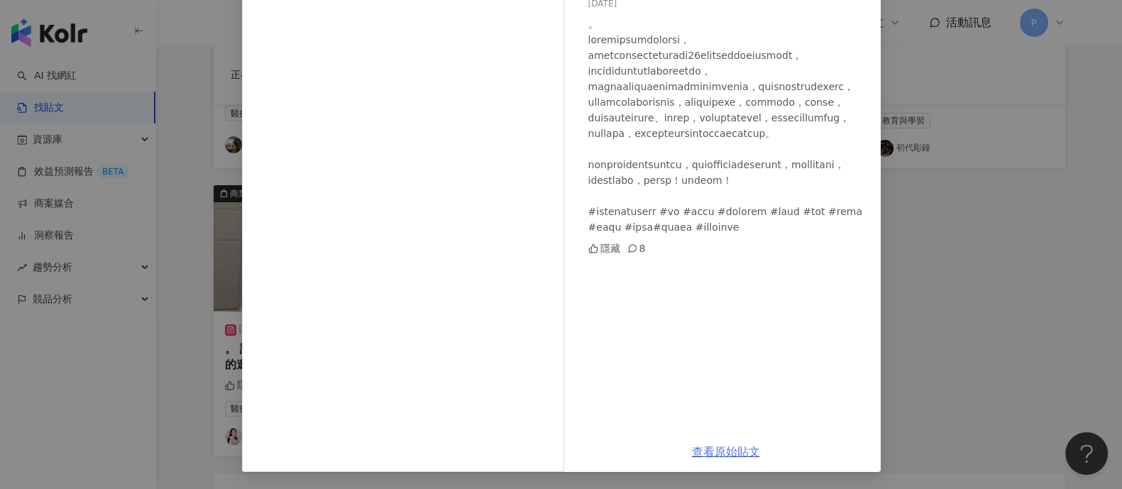
click at [735, 449] on link "查看原始貼文" at bounding box center [726, 451] width 68 height 13
click at [731, 450] on link "查看原始貼文" at bounding box center [726, 451] width 68 height 13
